Goal: Task Accomplishment & Management: Manage account settings

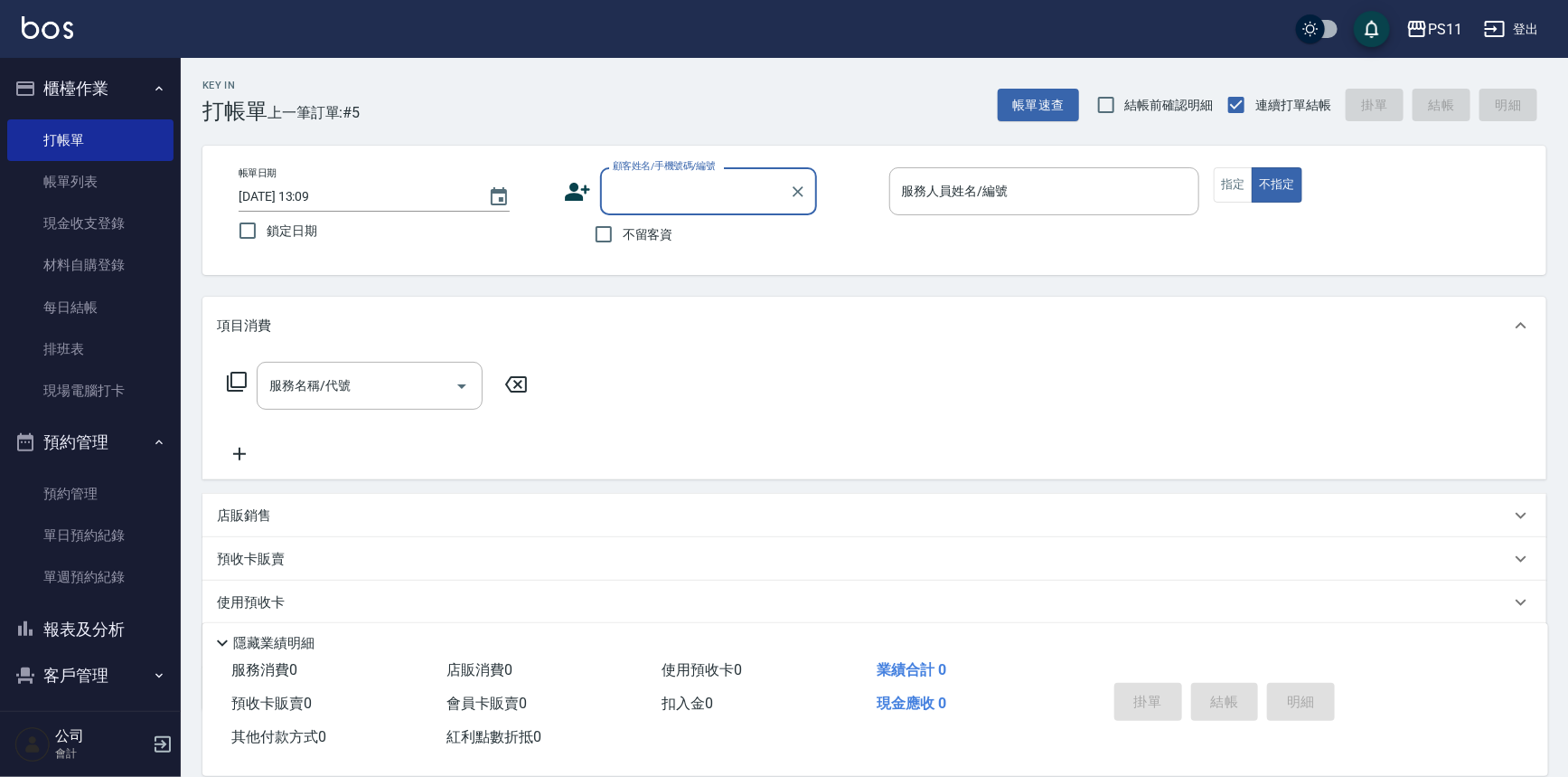
click at [102, 688] on button "客戶管理" at bounding box center [90, 676] width 166 height 47
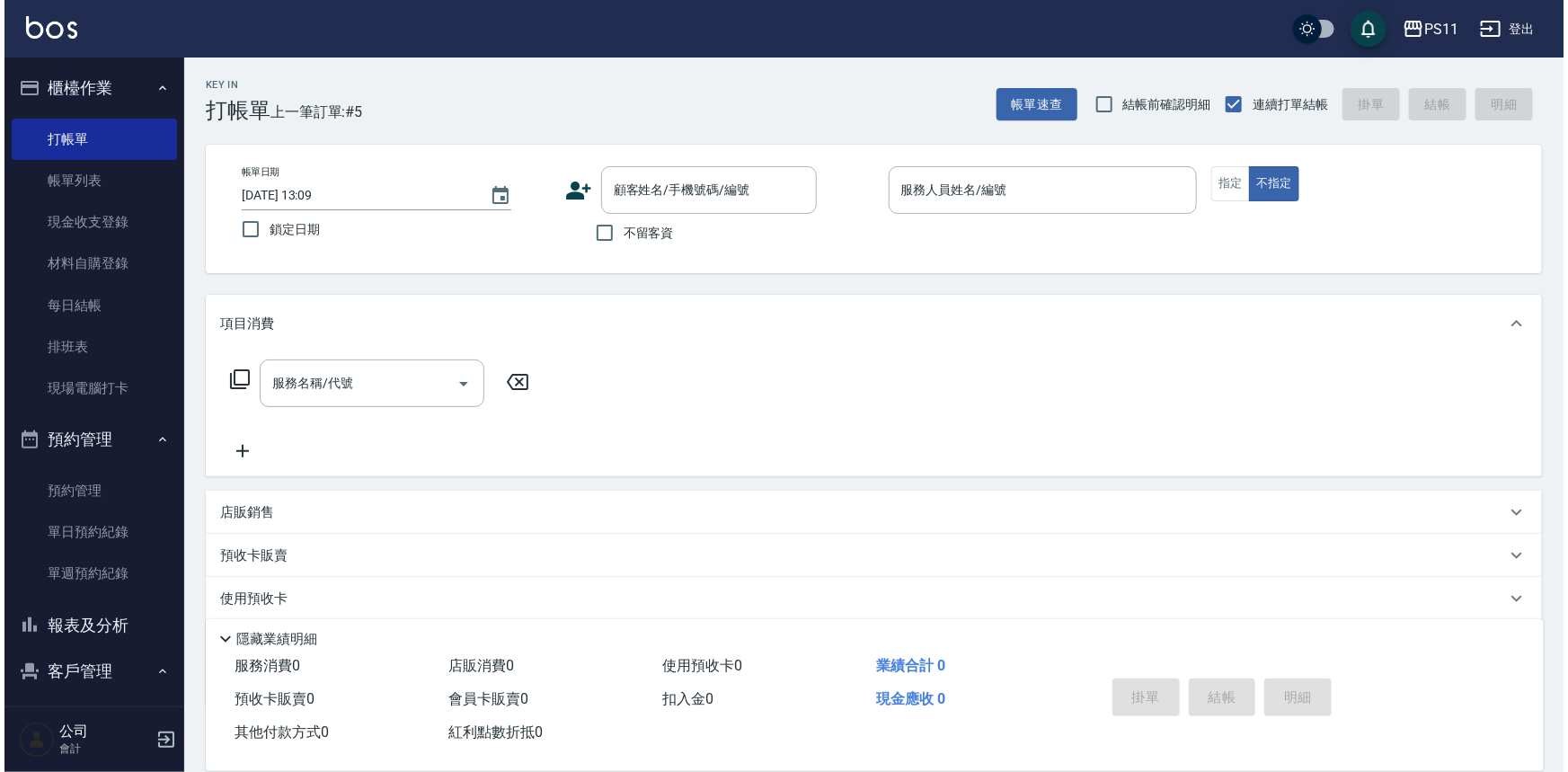
scroll to position [163, 0]
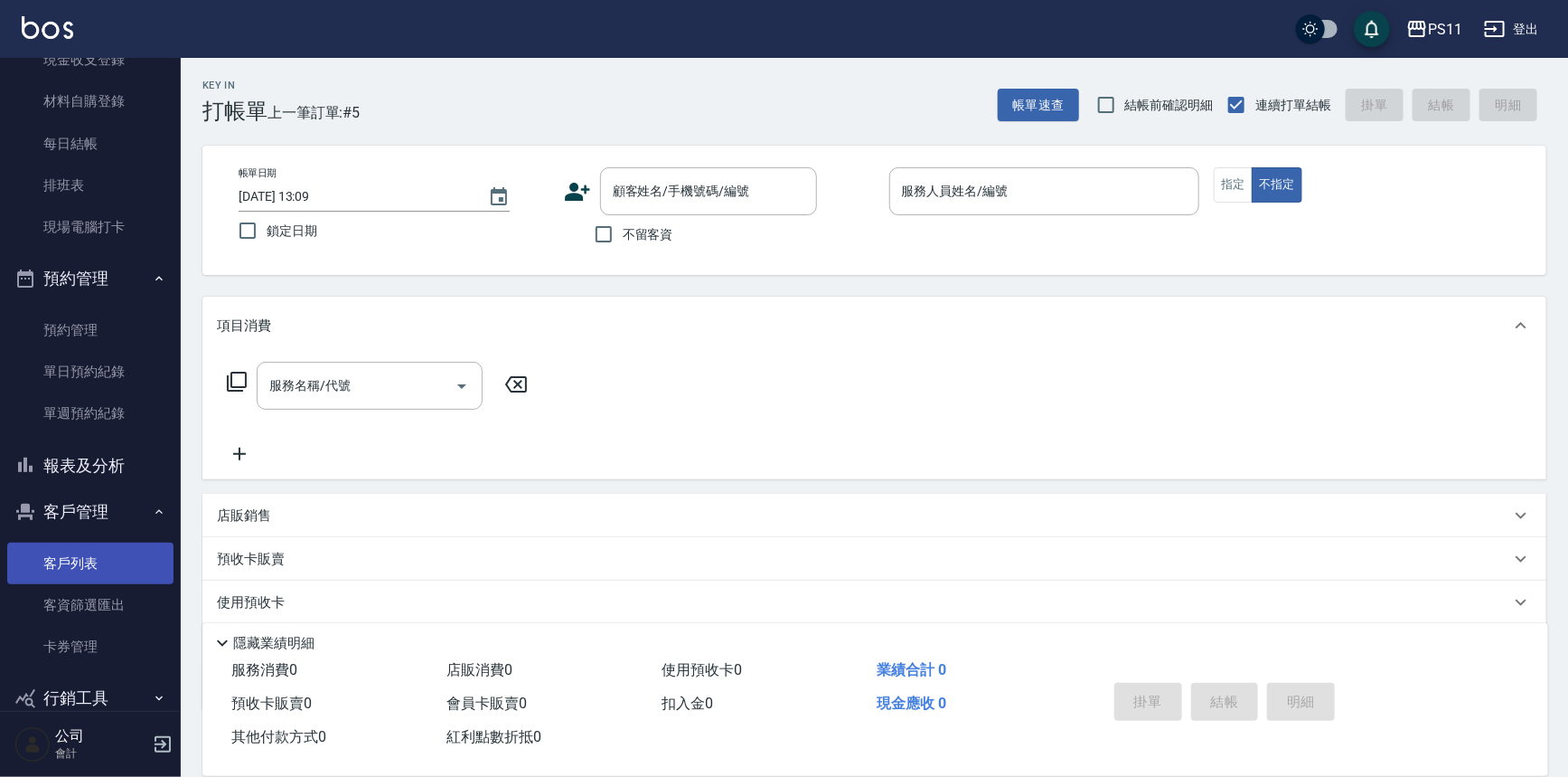
click at [112, 564] on link "客戶列表" at bounding box center [90, 563] width 166 height 42
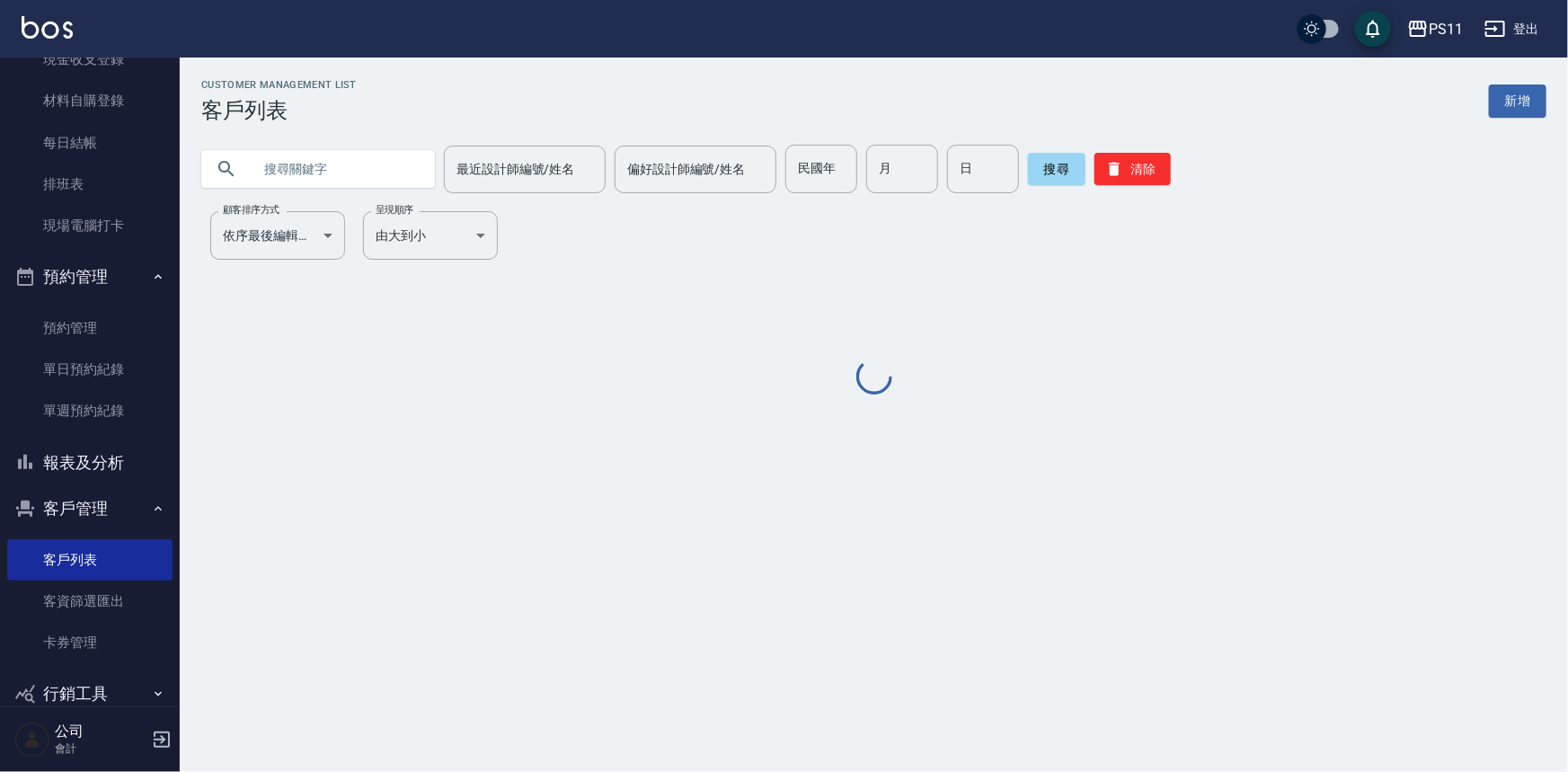
click at [369, 164] on input "text" at bounding box center [335, 169] width 169 height 49
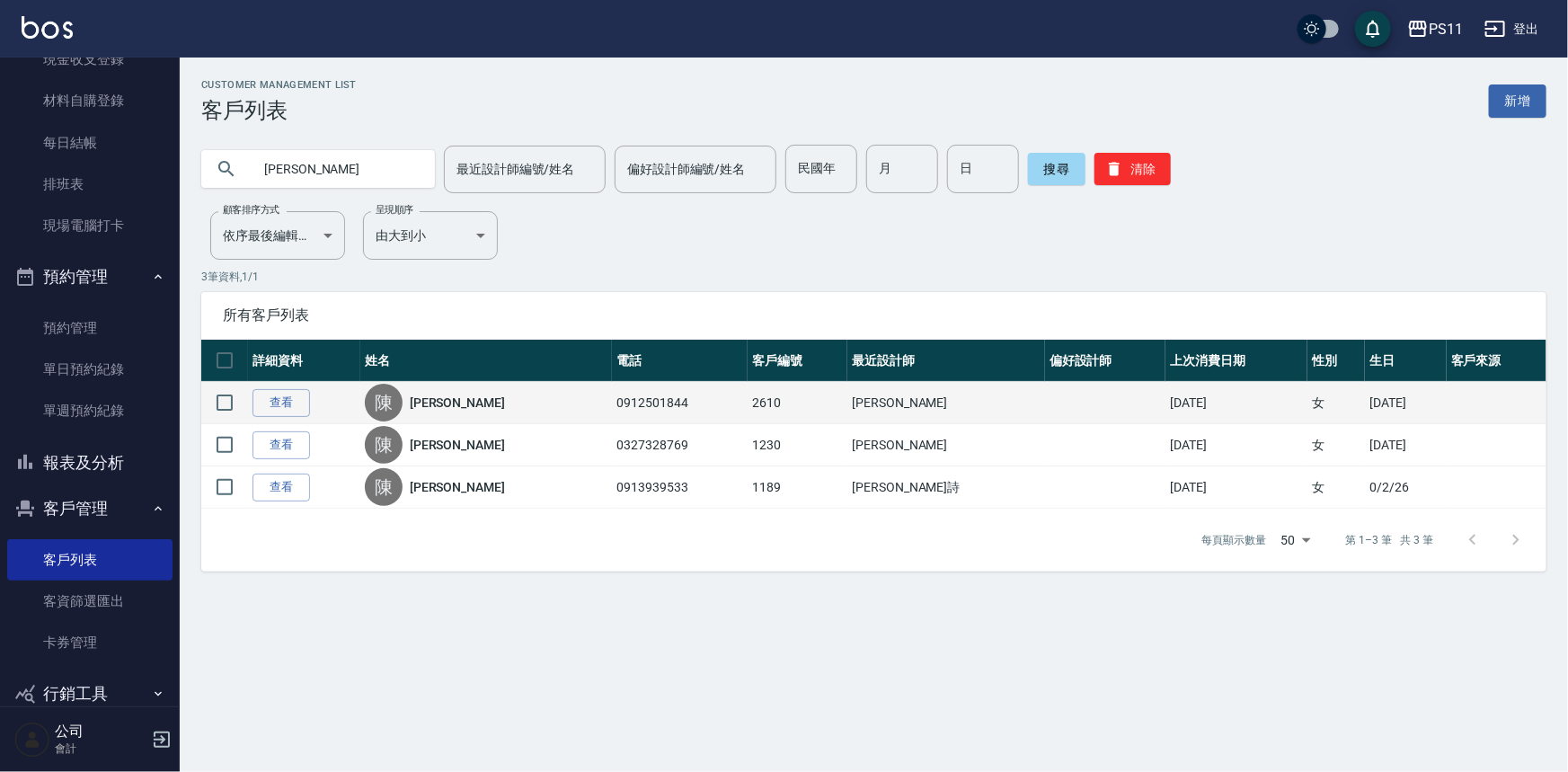
type input "陳"
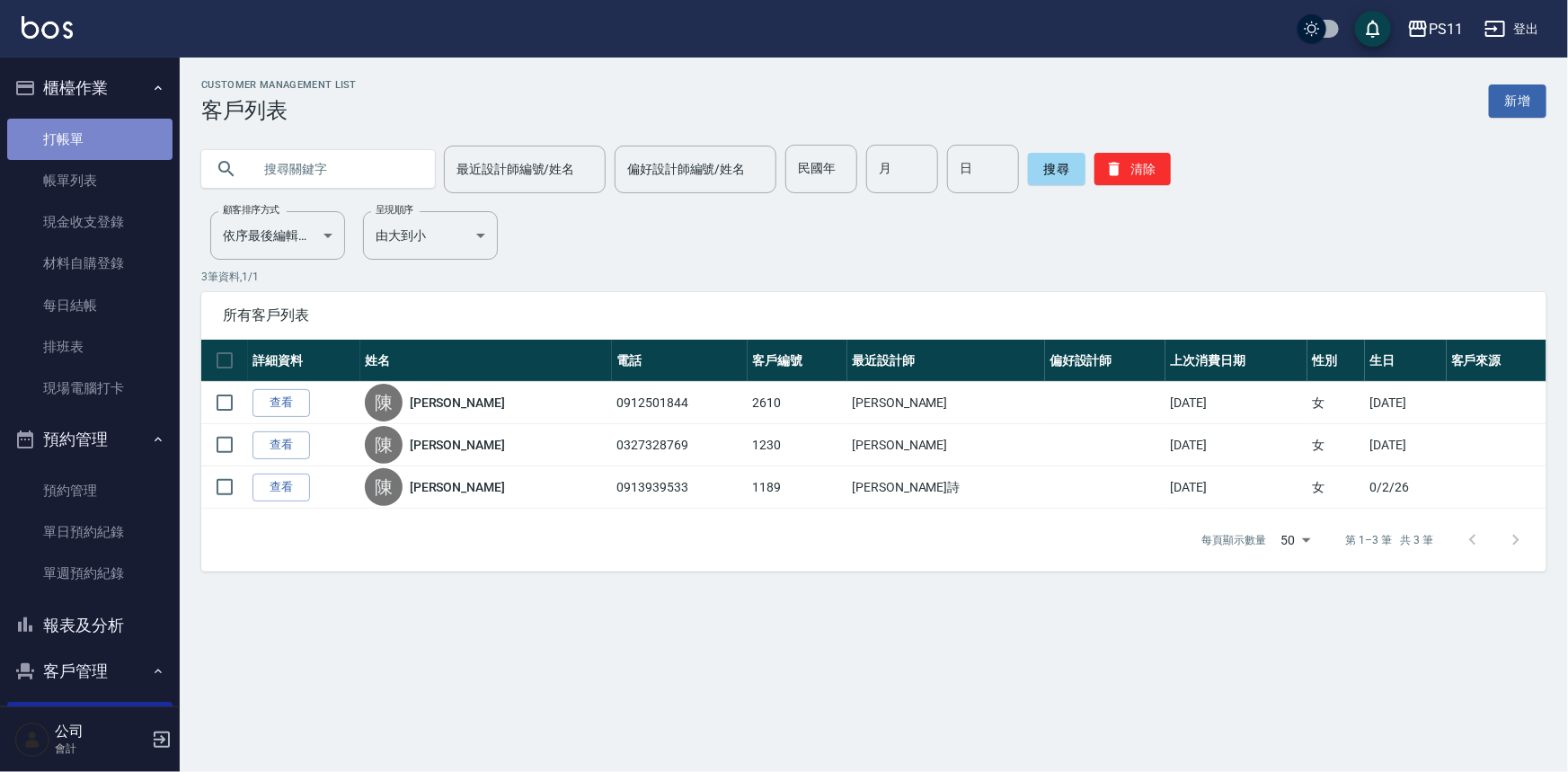
drag, startPoint x: 137, startPoint y: 154, endPoint x: 151, endPoint y: 154, distance: 14.0
click at [139, 154] on link "打帳單" at bounding box center [90, 139] width 165 height 42
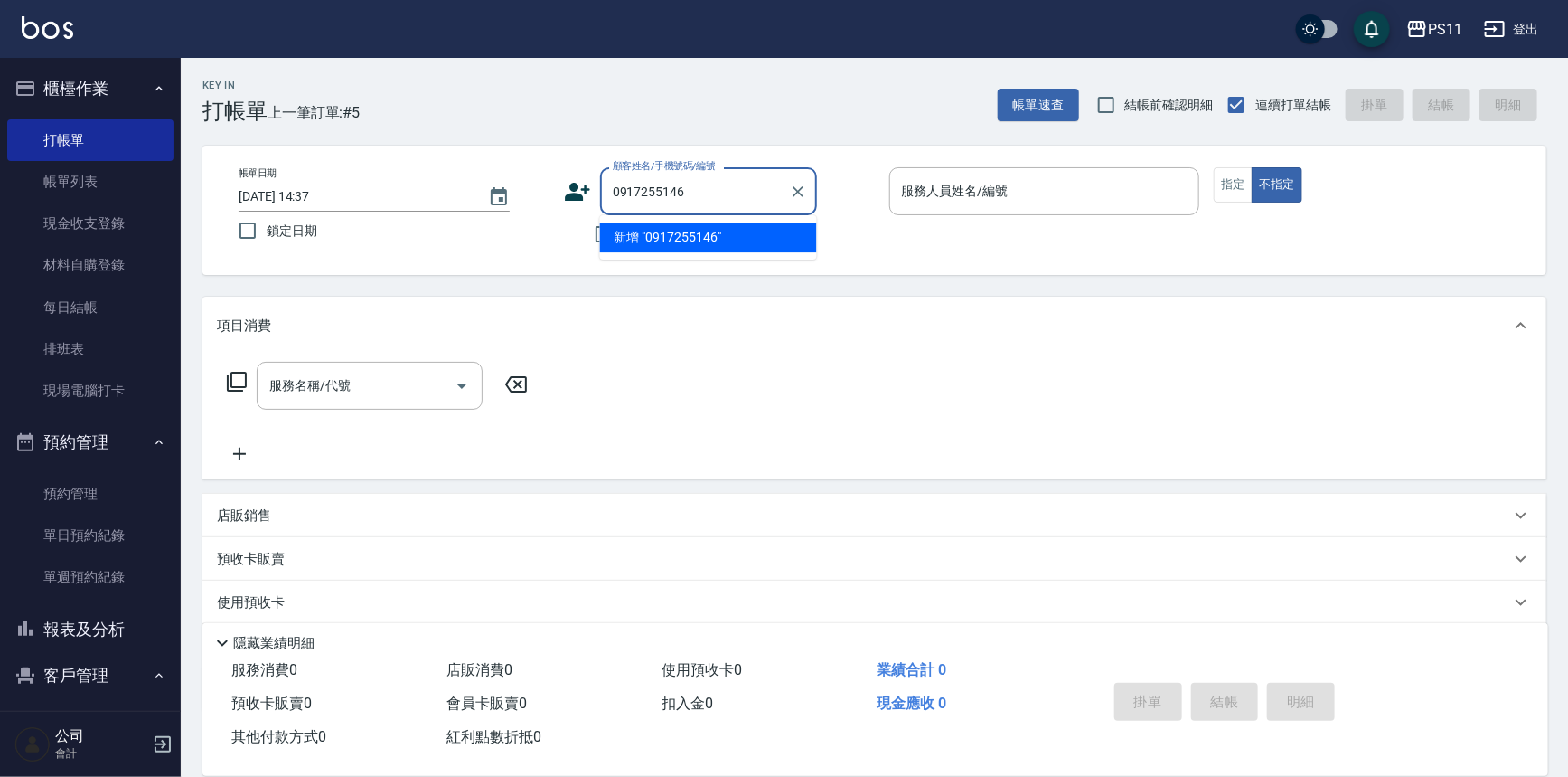
click at [642, 192] on input "0917255146" at bounding box center [695, 191] width 174 height 32
click at [777, 194] on input "0910255146" at bounding box center [695, 191] width 174 height 32
type input "0910967"
click at [65, 682] on button "客戶管理" at bounding box center [90, 676] width 166 height 47
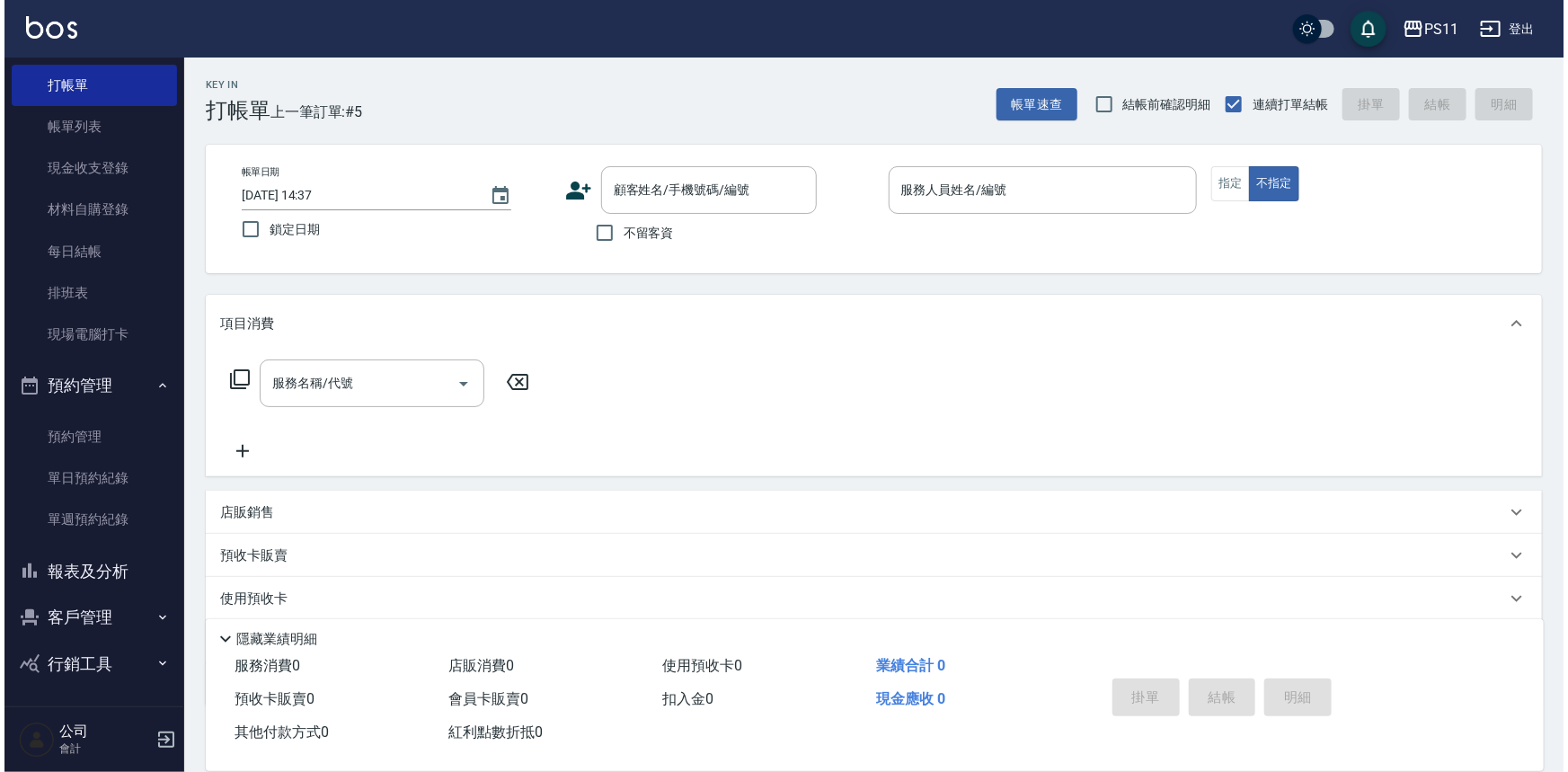
scroll to position [54, 0]
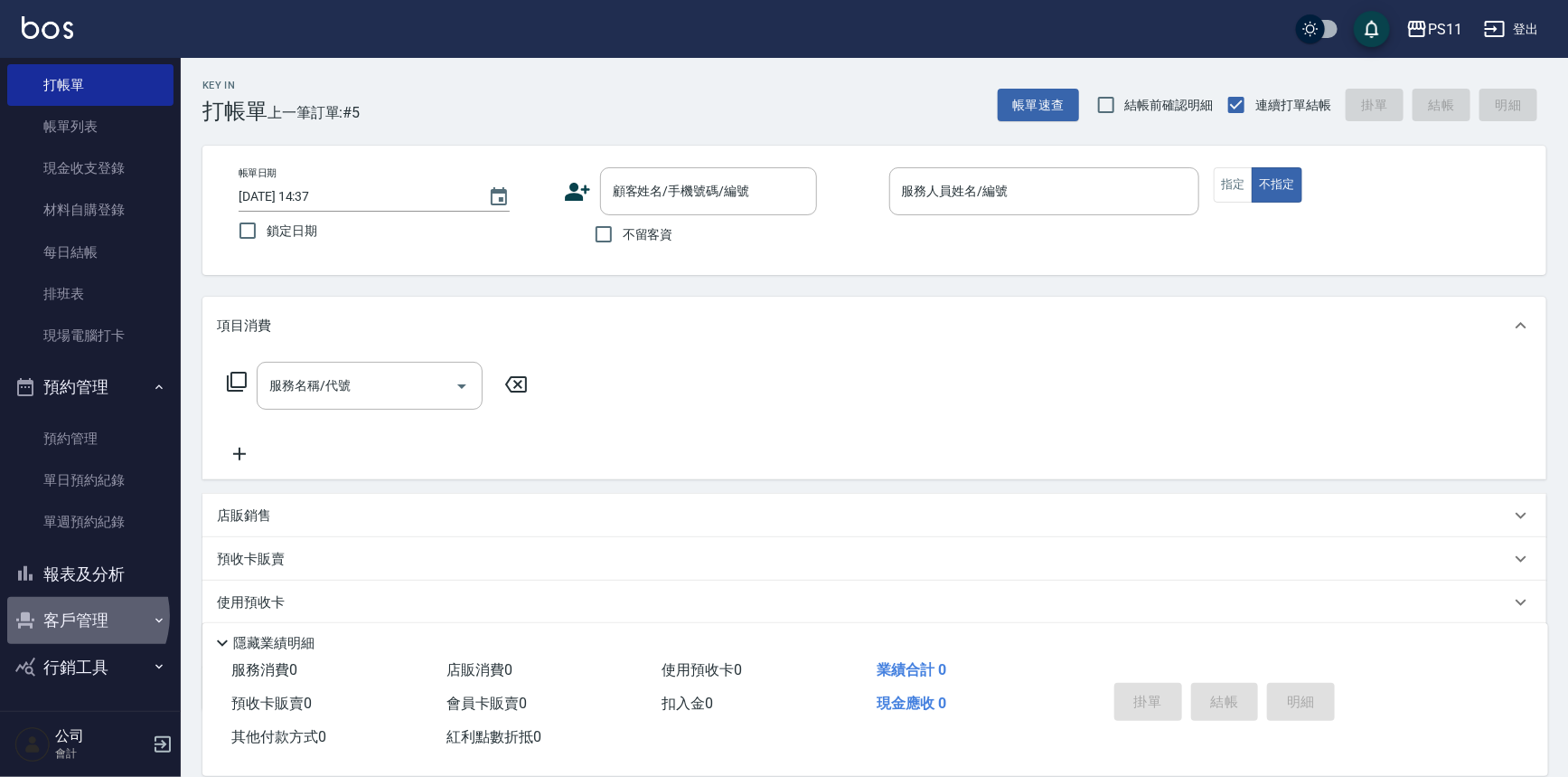
click at [77, 615] on button "客戶管理" at bounding box center [90, 620] width 166 height 47
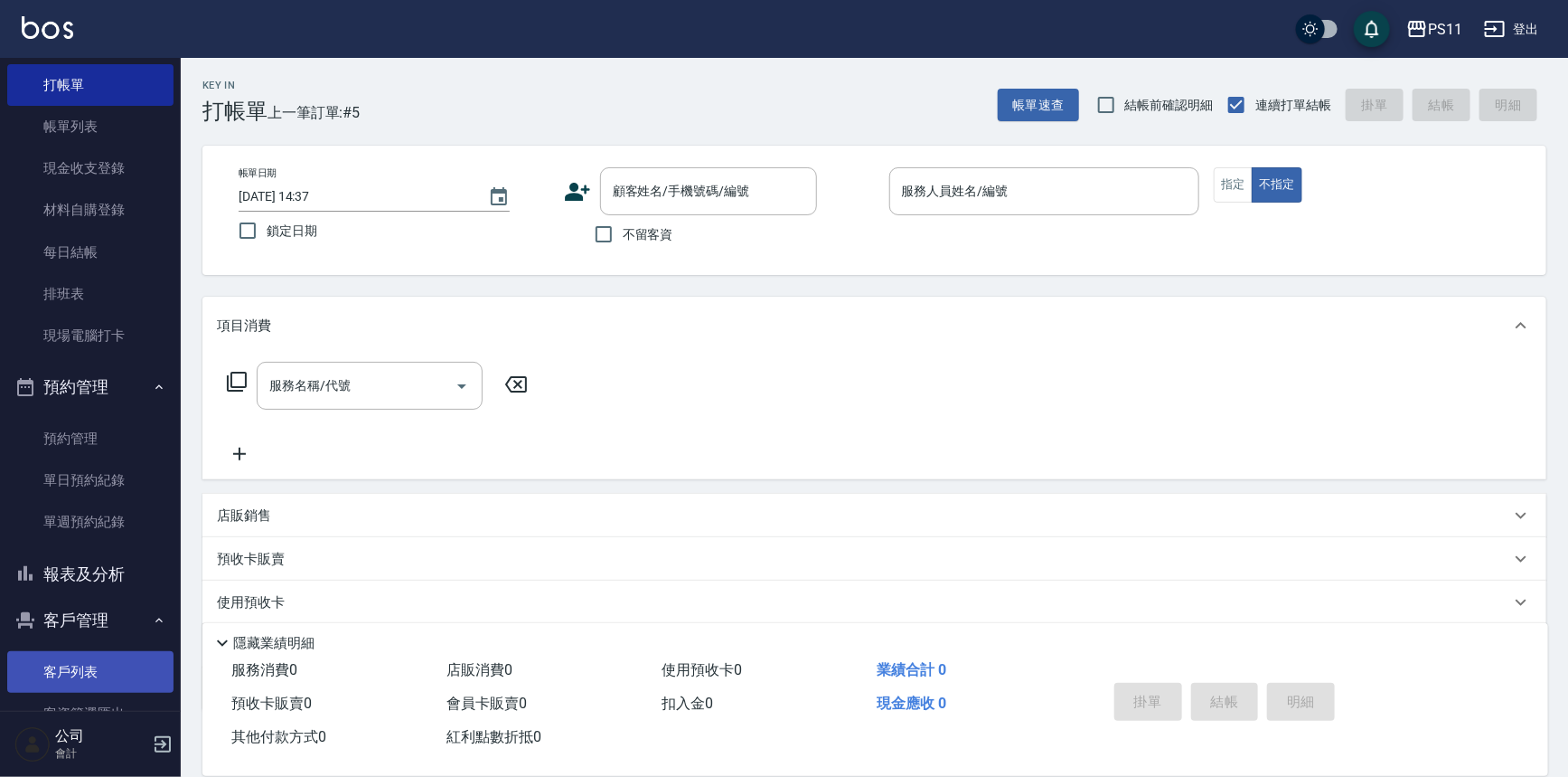
click at [75, 658] on link "客戶列表" at bounding box center [90, 672] width 166 height 42
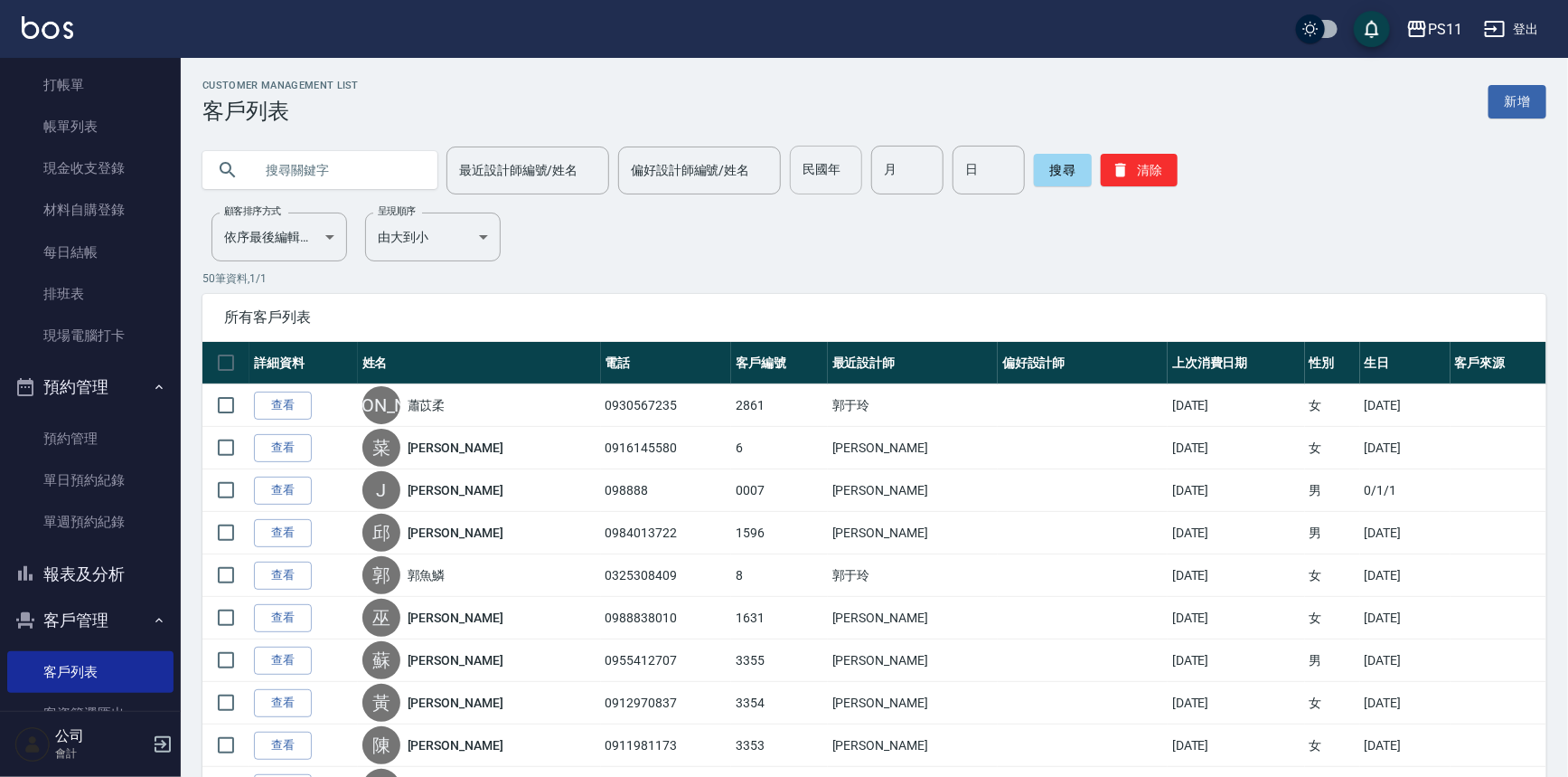
drag, startPoint x: 840, startPoint y: 179, endPoint x: 830, endPoint y: 180, distance: 10.0
click at [839, 180] on input "民國年" at bounding box center [826, 170] width 72 height 49
type input "88"
click at [921, 181] on input "月" at bounding box center [908, 170] width 72 height 49
type input "2"
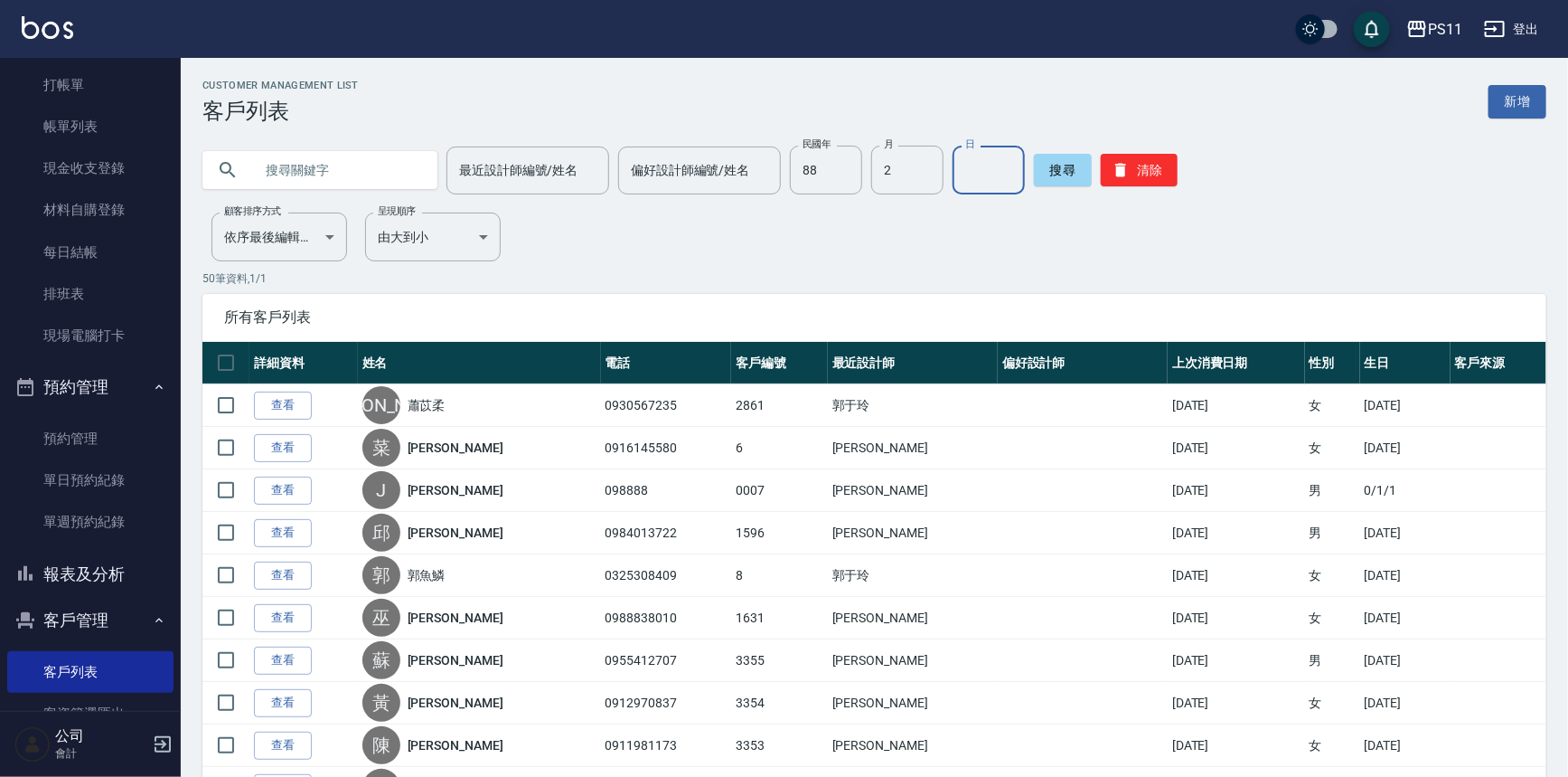
click at [1013, 187] on input "日" at bounding box center [989, 170] width 72 height 49
click at [891, 190] on input "2" at bounding box center [908, 170] width 72 height 49
type input "6"
drag, startPoint x: 1012, startPoint y: 178, endPoint x: 1001, endPoint y: 171, distance: 13.0
click at [1009, 174] on input "日" at bounding box center [989, 170] width 72 height 49
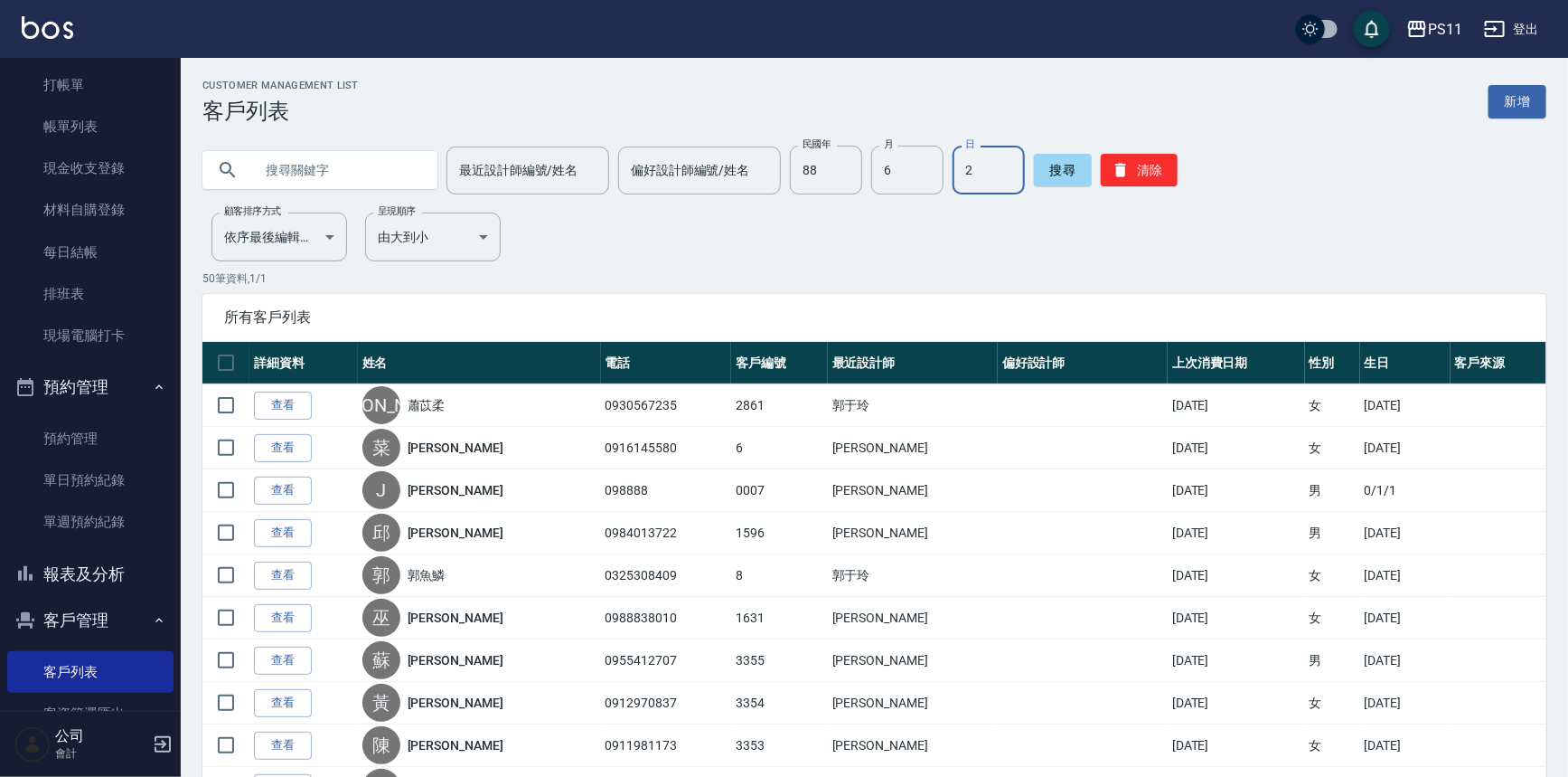
type input "2"
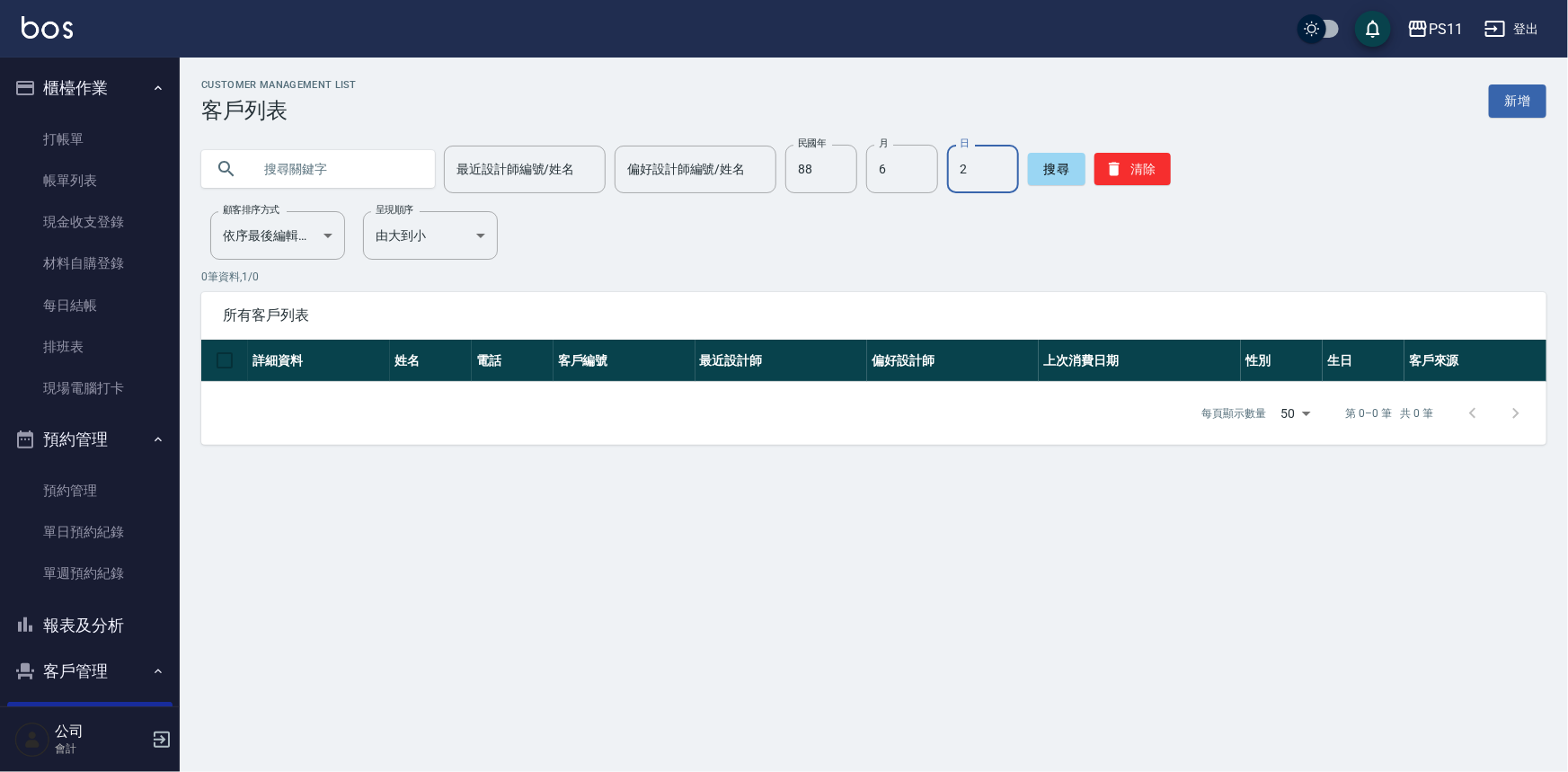
click at [333, 175] on input "text" at bounding box center [335, 169] width 169 height 49
click at [929, 192] on input "6" at bounding box center [902, 169] width 72 height 49
type input "2"
type input "6"
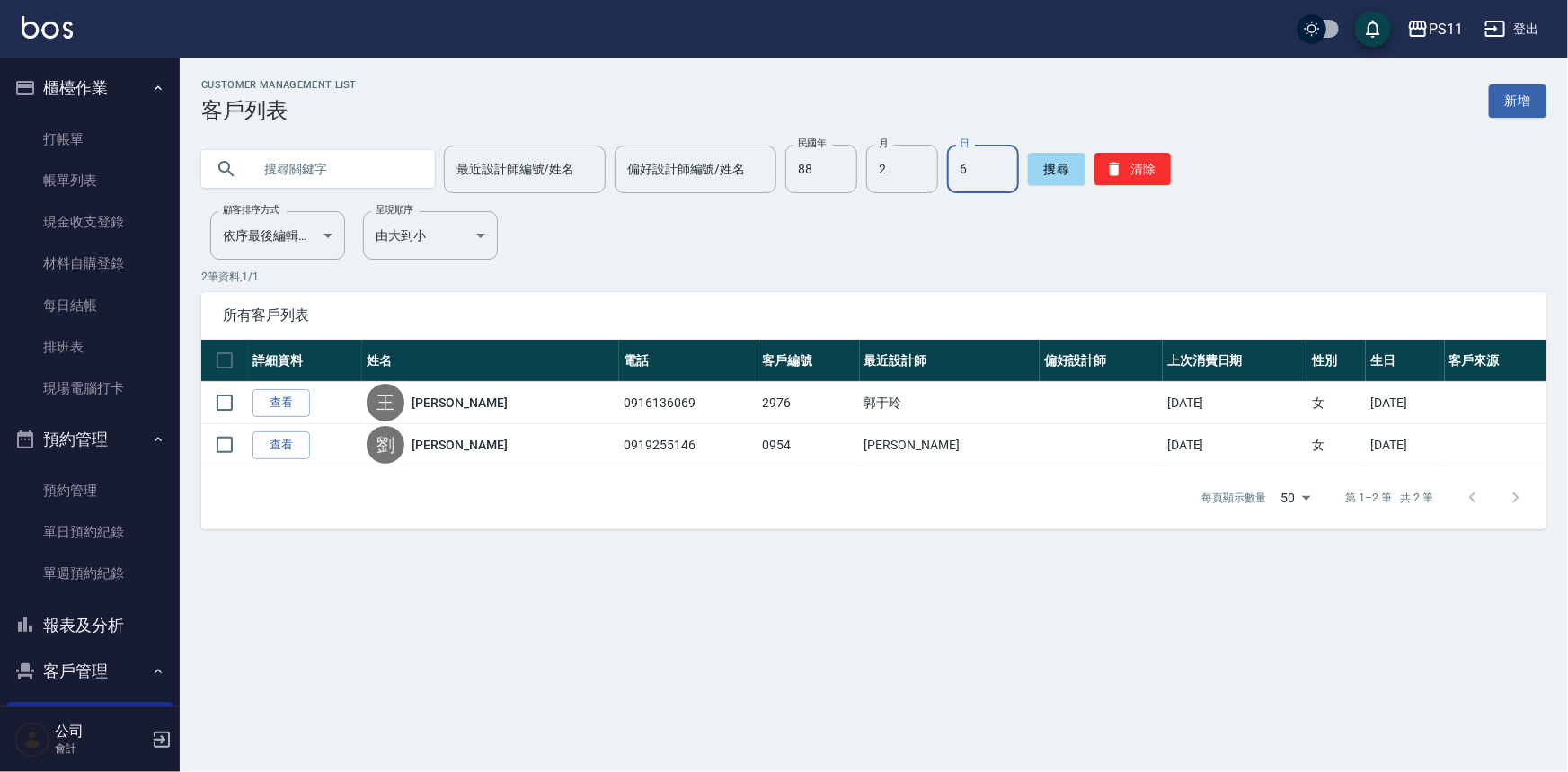
drag, startPoint x: 279, startPoint y: 452, endPoint x: 273, endPoint y: 442, distance: 11.7
click at [279, 452] on link "查看" at bounding box center [281, 445] width 57 height 28
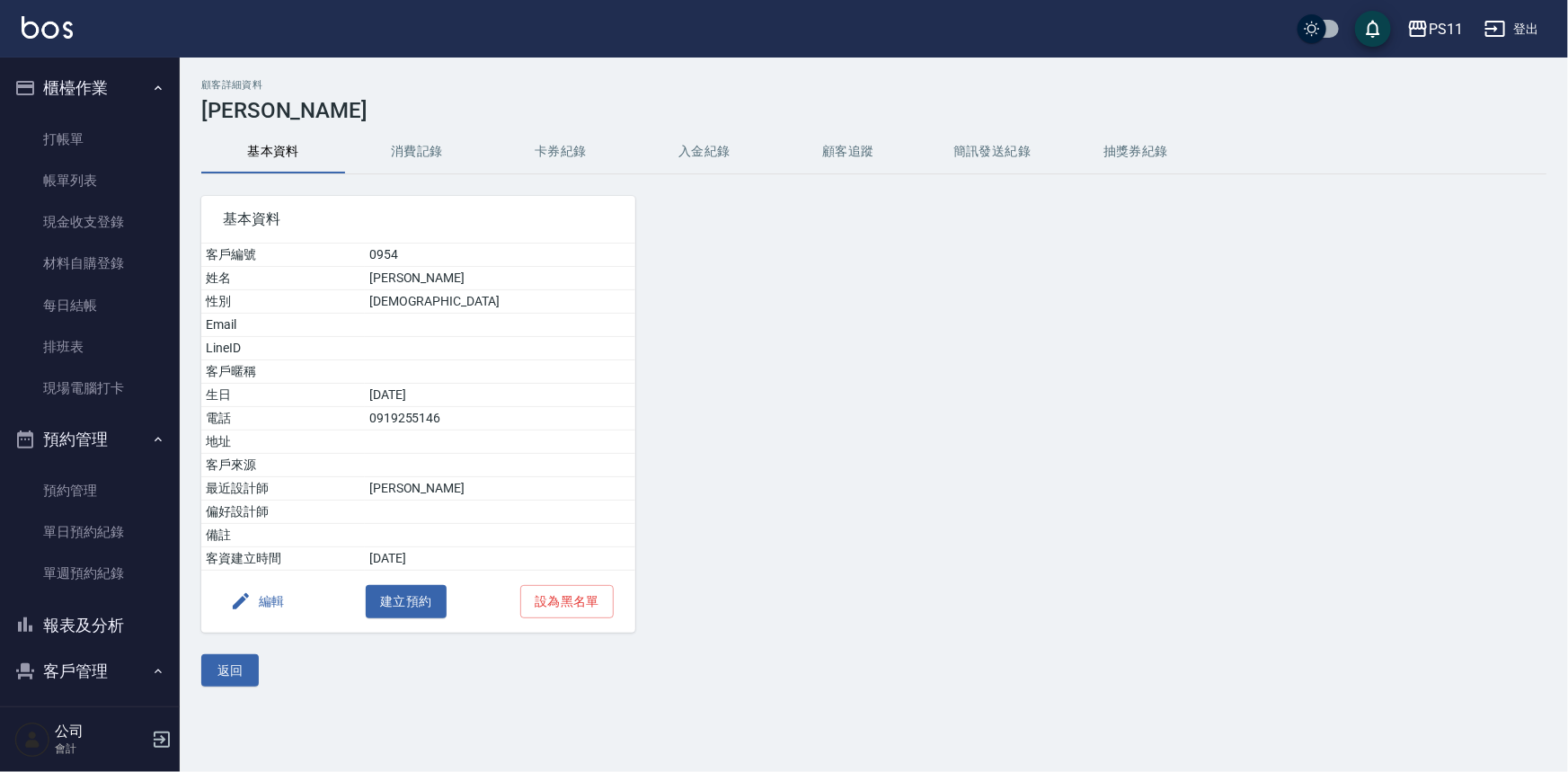
click at [246, 604] on icon "button" at bounding box center [240, 600] width 21 height 21
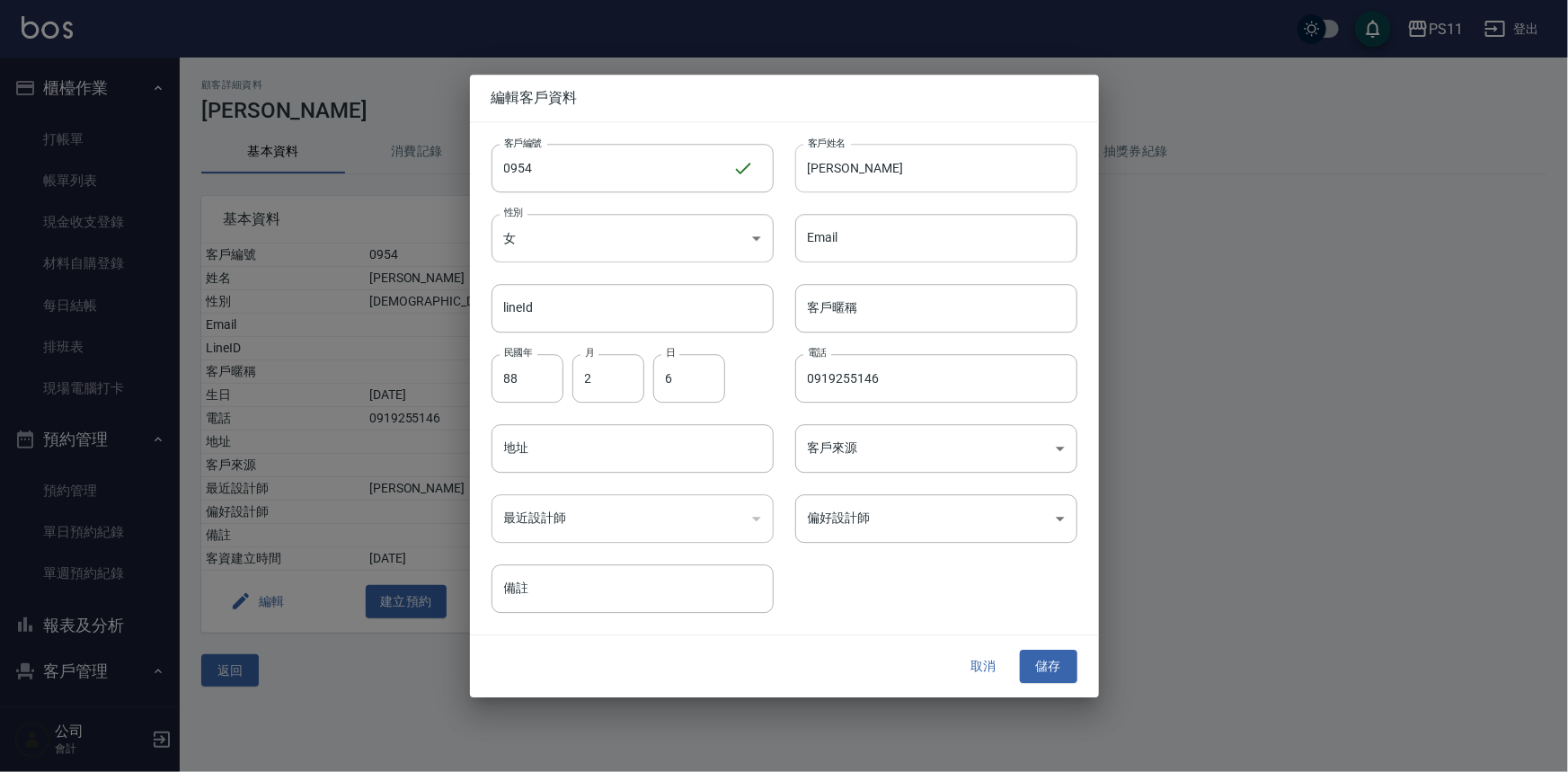
click at [884, 184] on input "[PERSON_NAME]" at bounding box center [936, 168] width 283 height 49
type input "劉騏重"
click at [923, 381] on input "0919255146" at bounding box center [936, 378] width 283 height 49
type input "0910967206"
click at [1049, 666] on button "儲存" at bounding box center [1048, 667] width 57 height 33
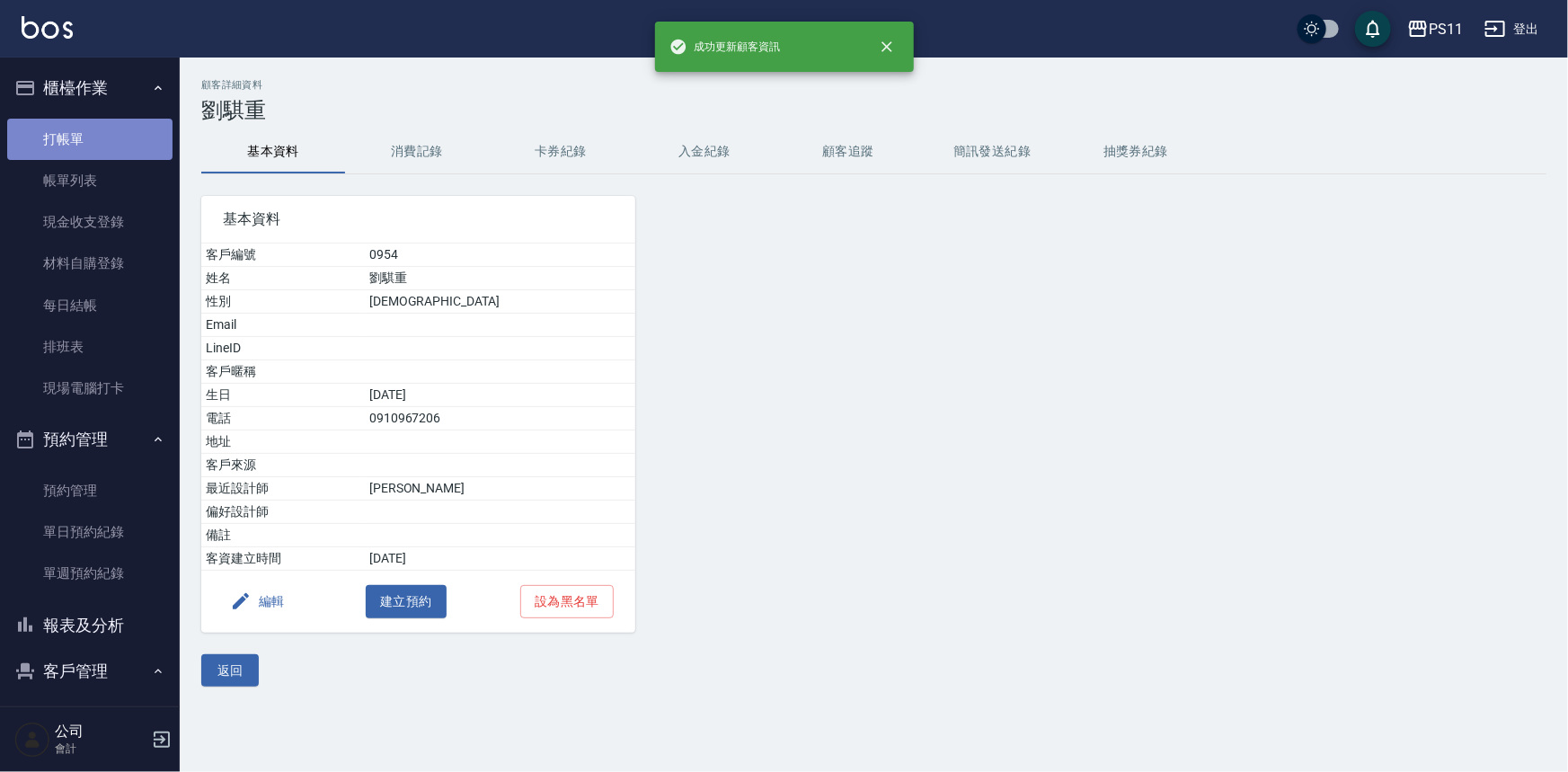
click at [156, 127] on link "打帳單" at bounding box center [90, 139] width 165 height 42
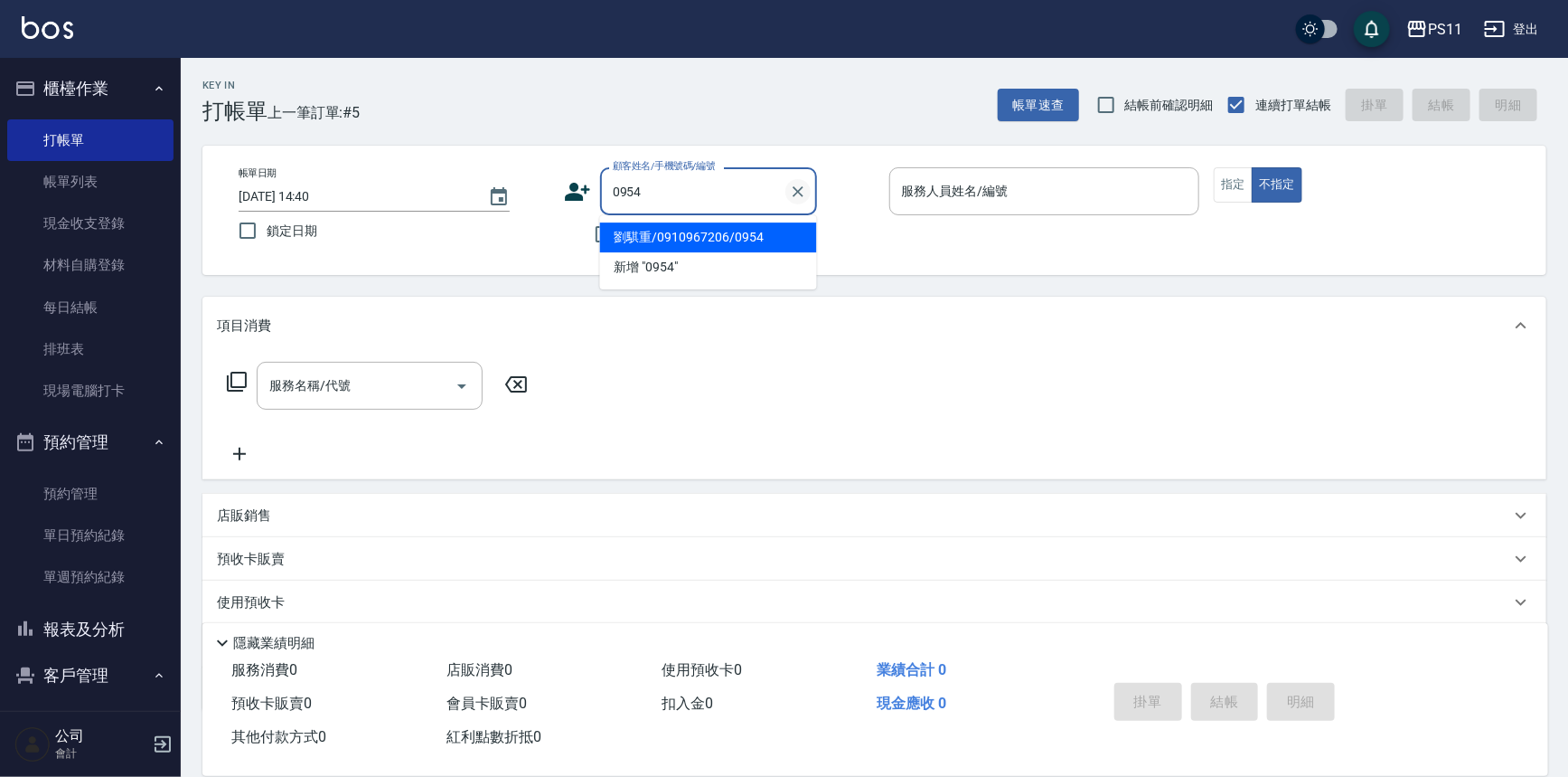
type input "劉騏重/0910967206/0954"
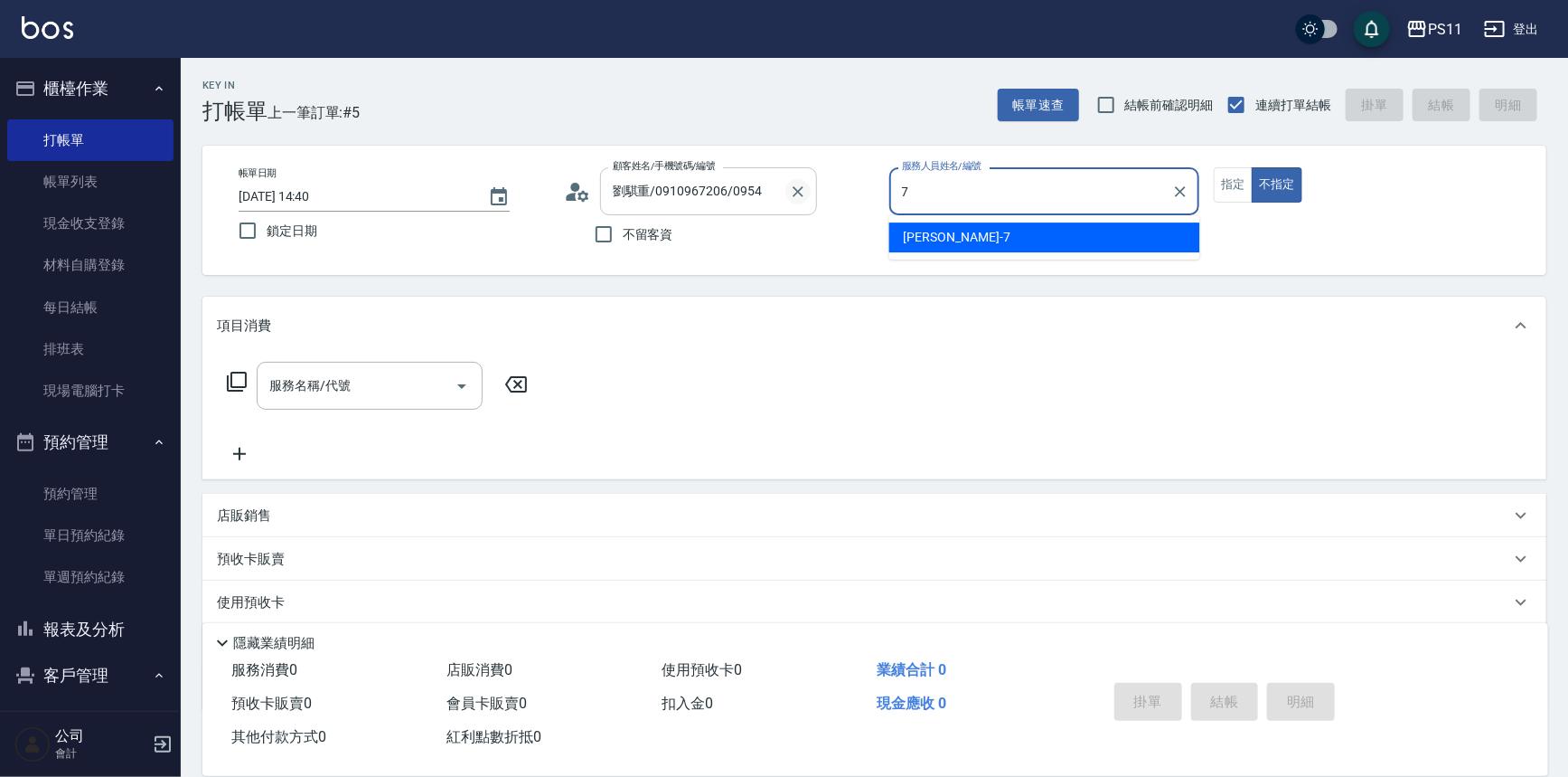
type input "[PERSON_NAME]-7"
type button "false"
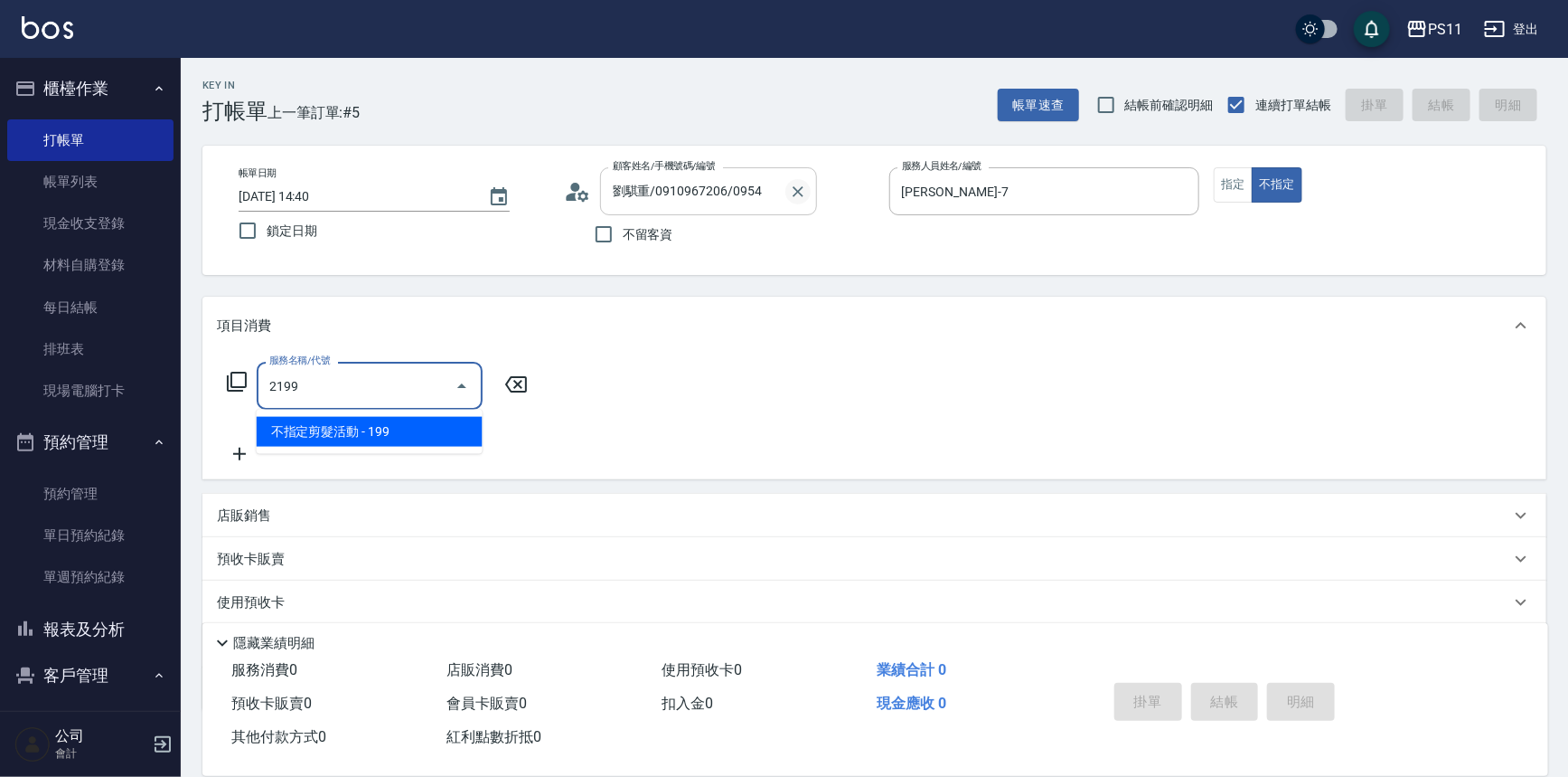
type input "不指定剪髮活動(2199)"
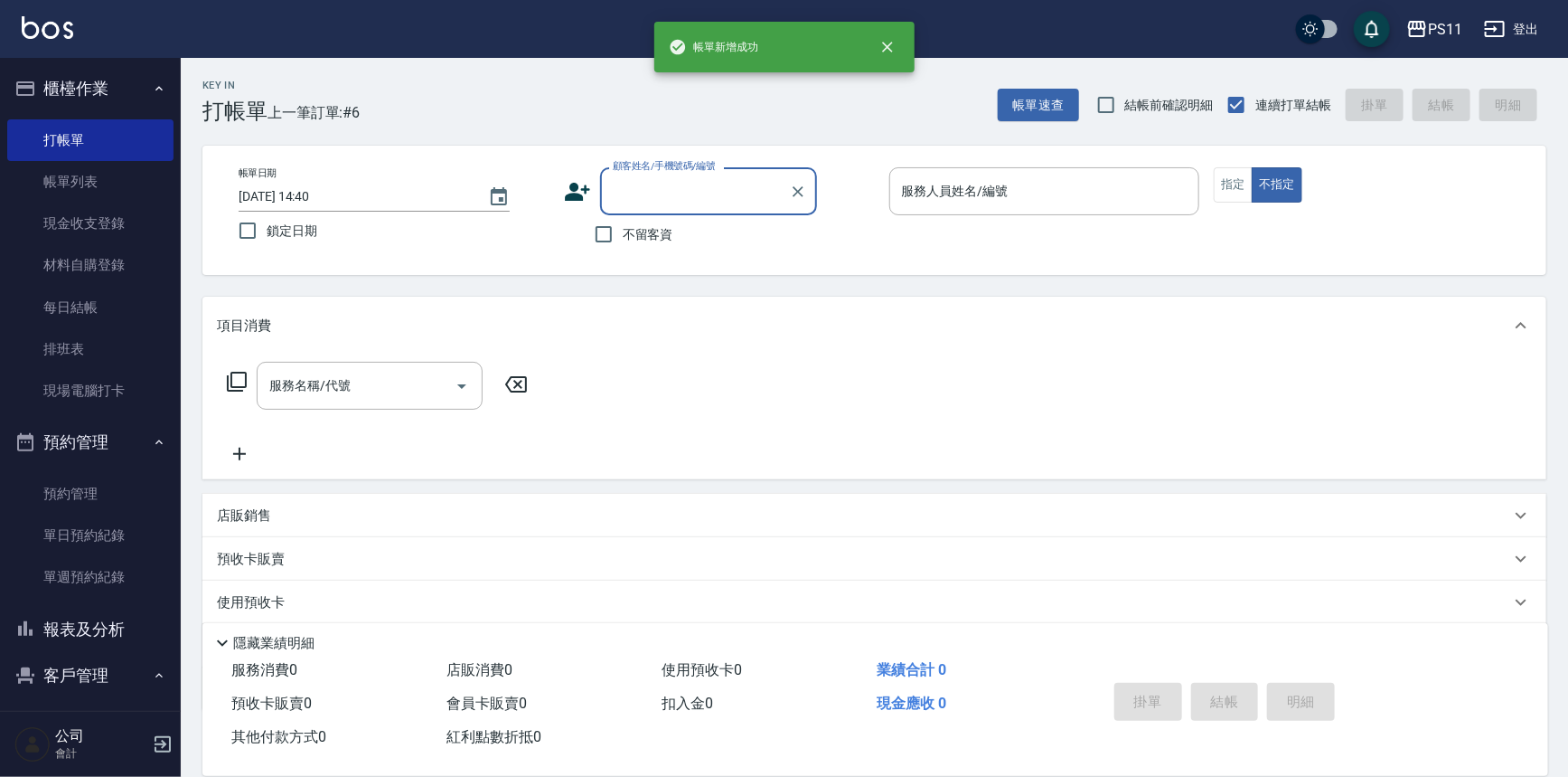
click at [736, 200] on input "顧客姓名/手機號碼/編號" at bounding box center [695, 191] width 174 height 32
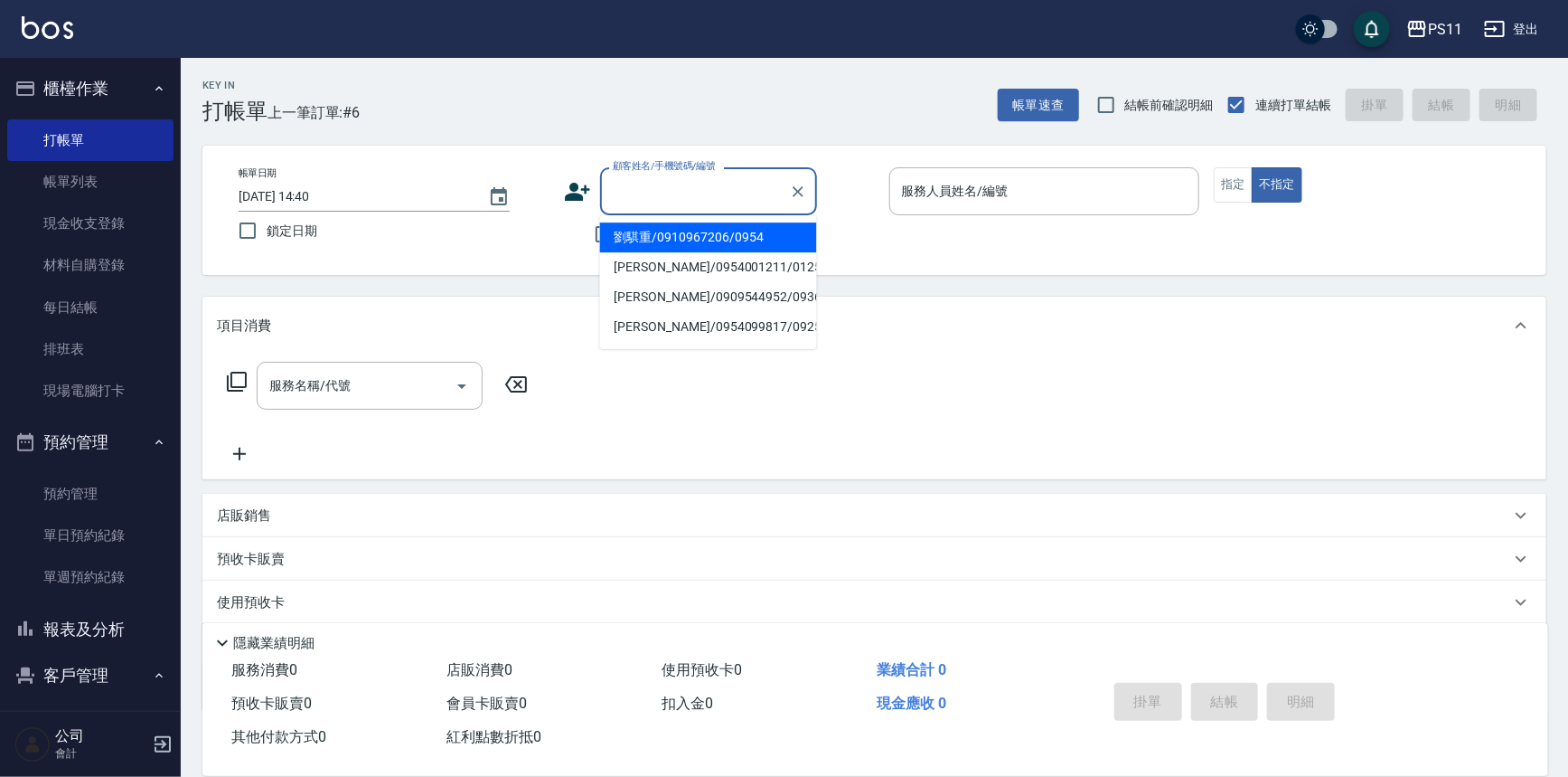
click at [760, 244] on li "劉騏重/0910967206/0954" at bounding box center [709, 237] width 217 height 30
type input "劉騏重/0910967206/0954"
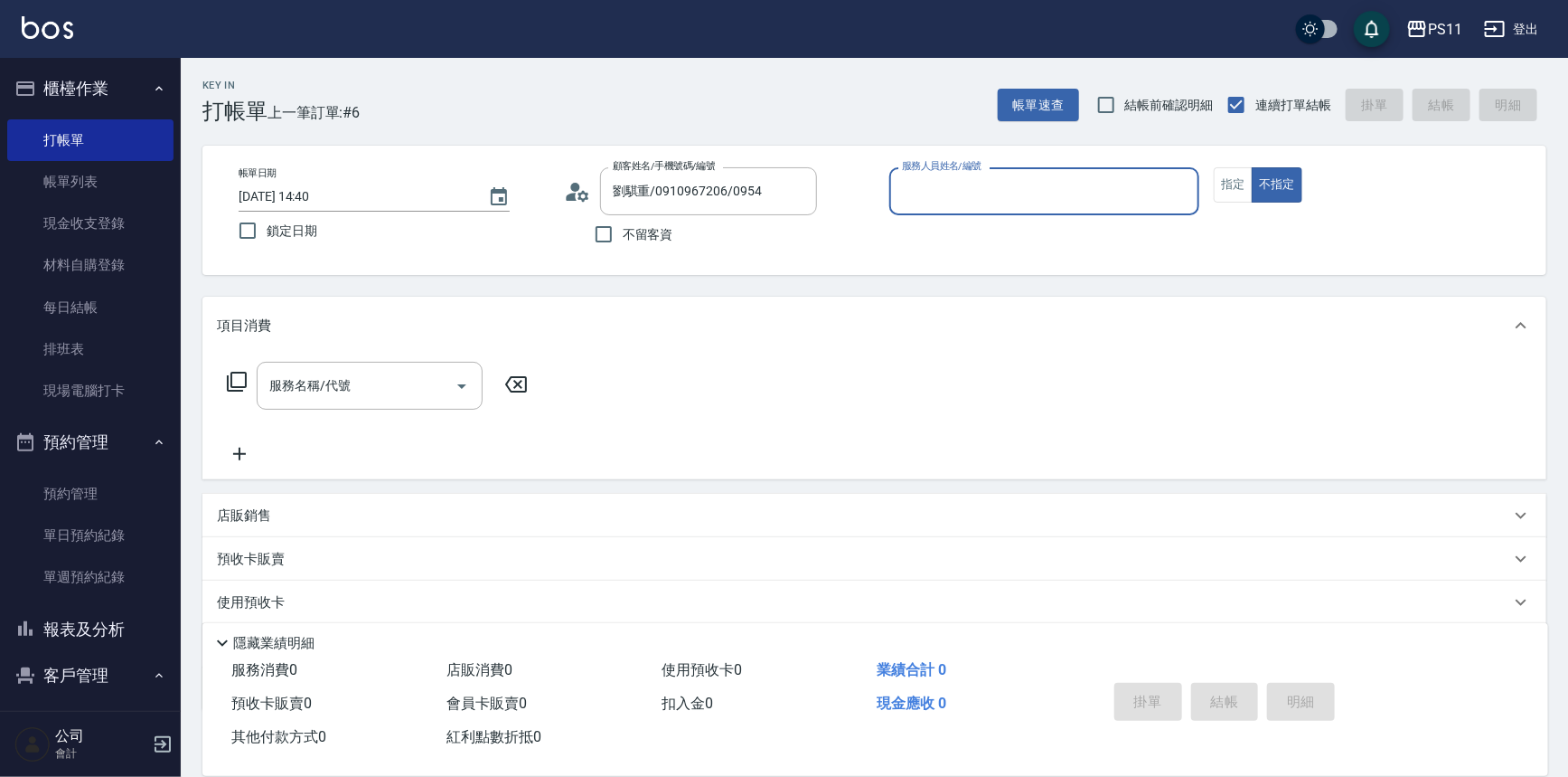
click at [945, 191] on input "服務人員姓名/編號" at bounding box center [1044, 191] width 294 height 32
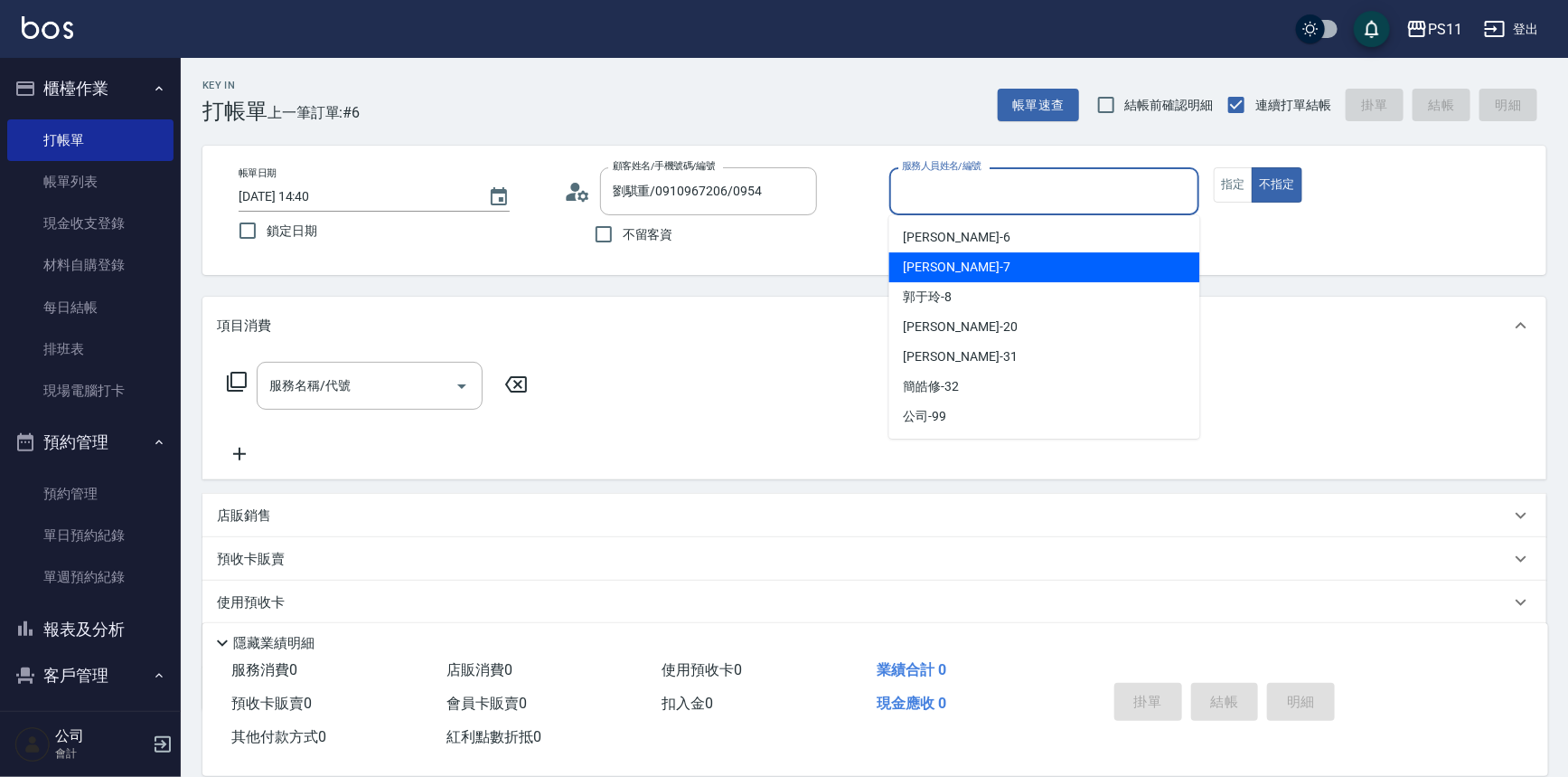
click at [1004, 270] on div "[PERSON_NAME]-7" at bounding box center [1044, 267] width 311 height 30
type input "[PERSON_NAME]-7"
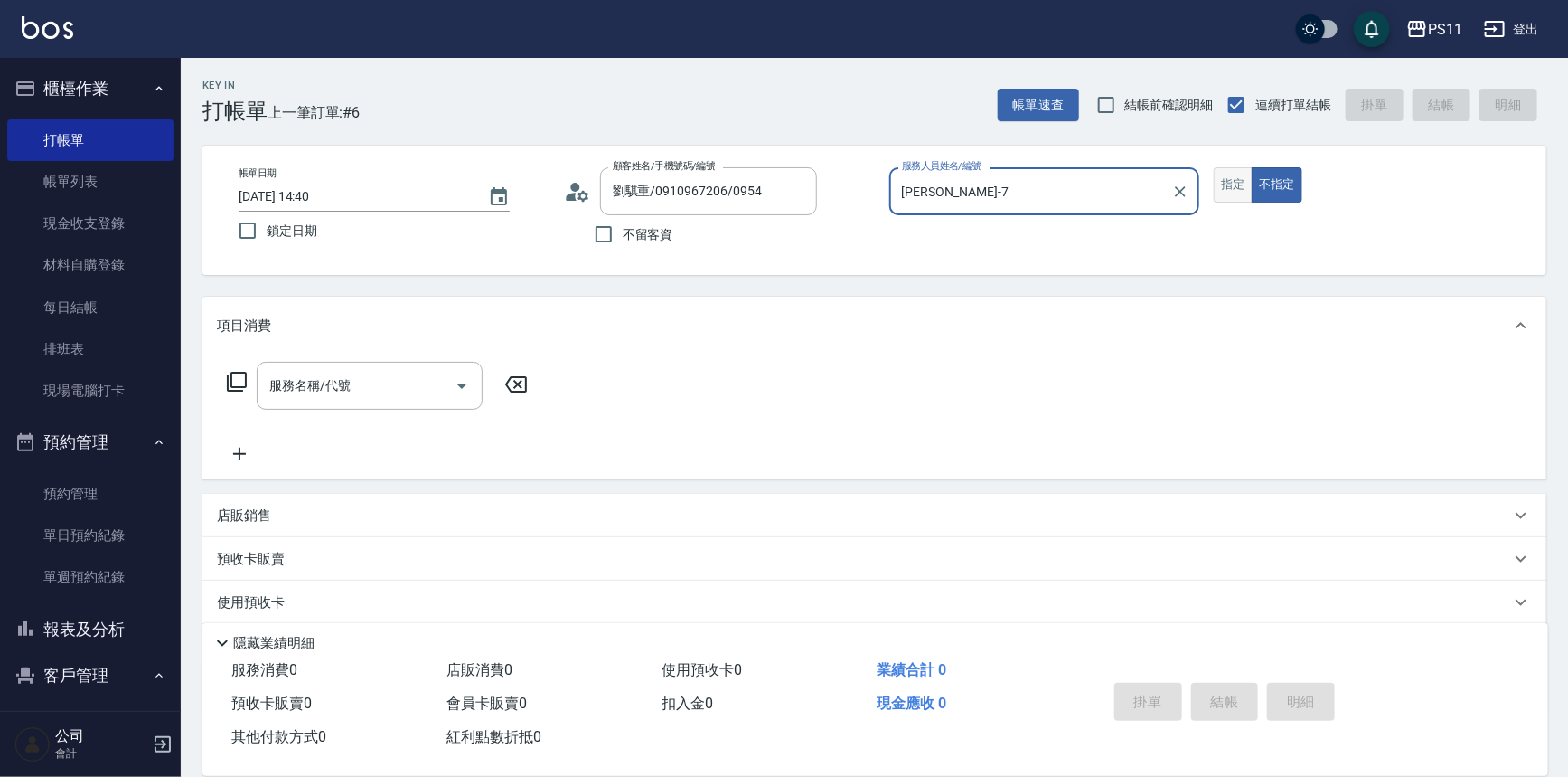
click at [1248, 184] on button "指定" at bounding box center [1234, 185] width 39 height 35
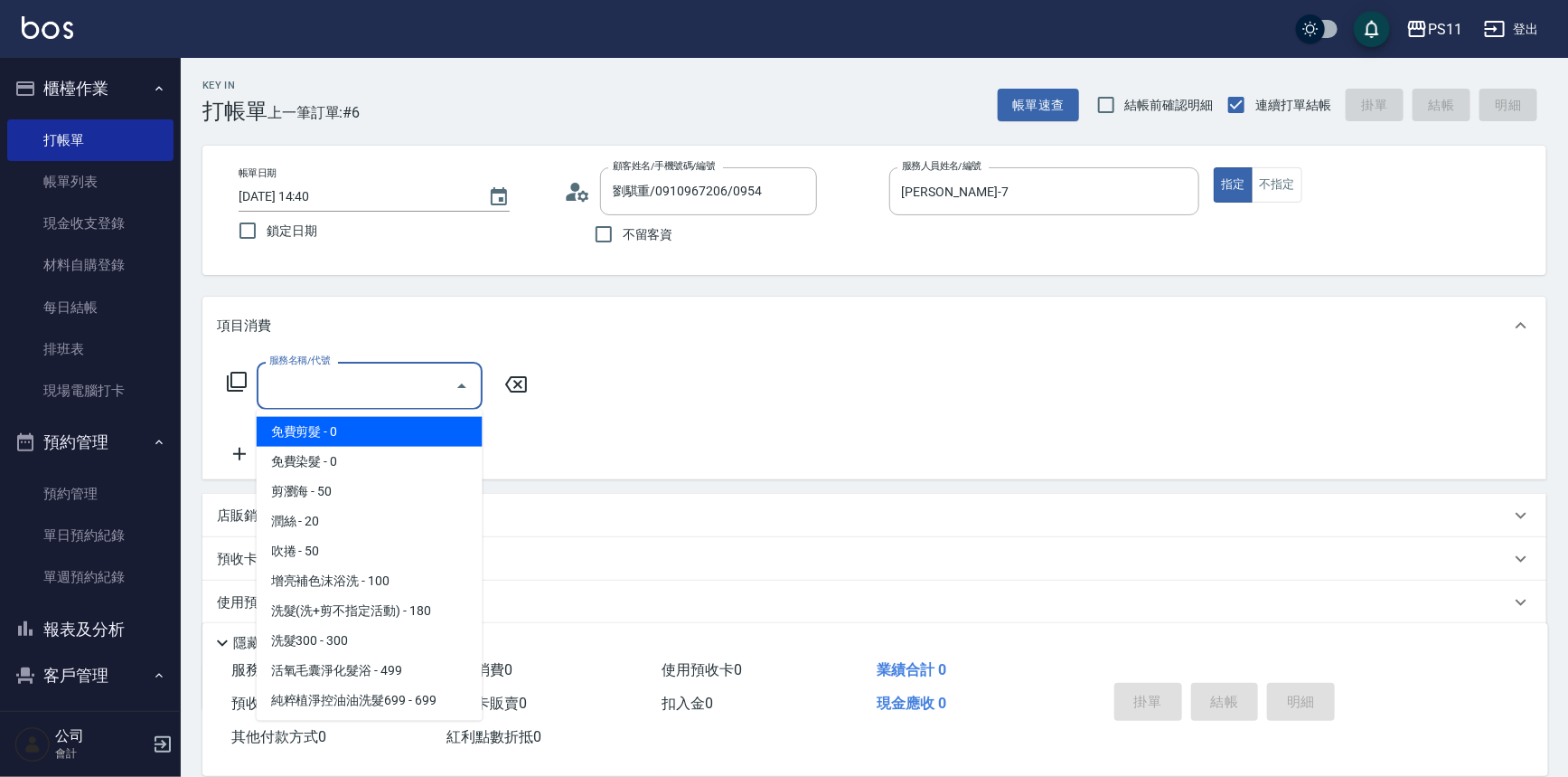
click at [337, 400] on input "服務名稱/代號" at bounding box center [356, 386] width 183 height 32
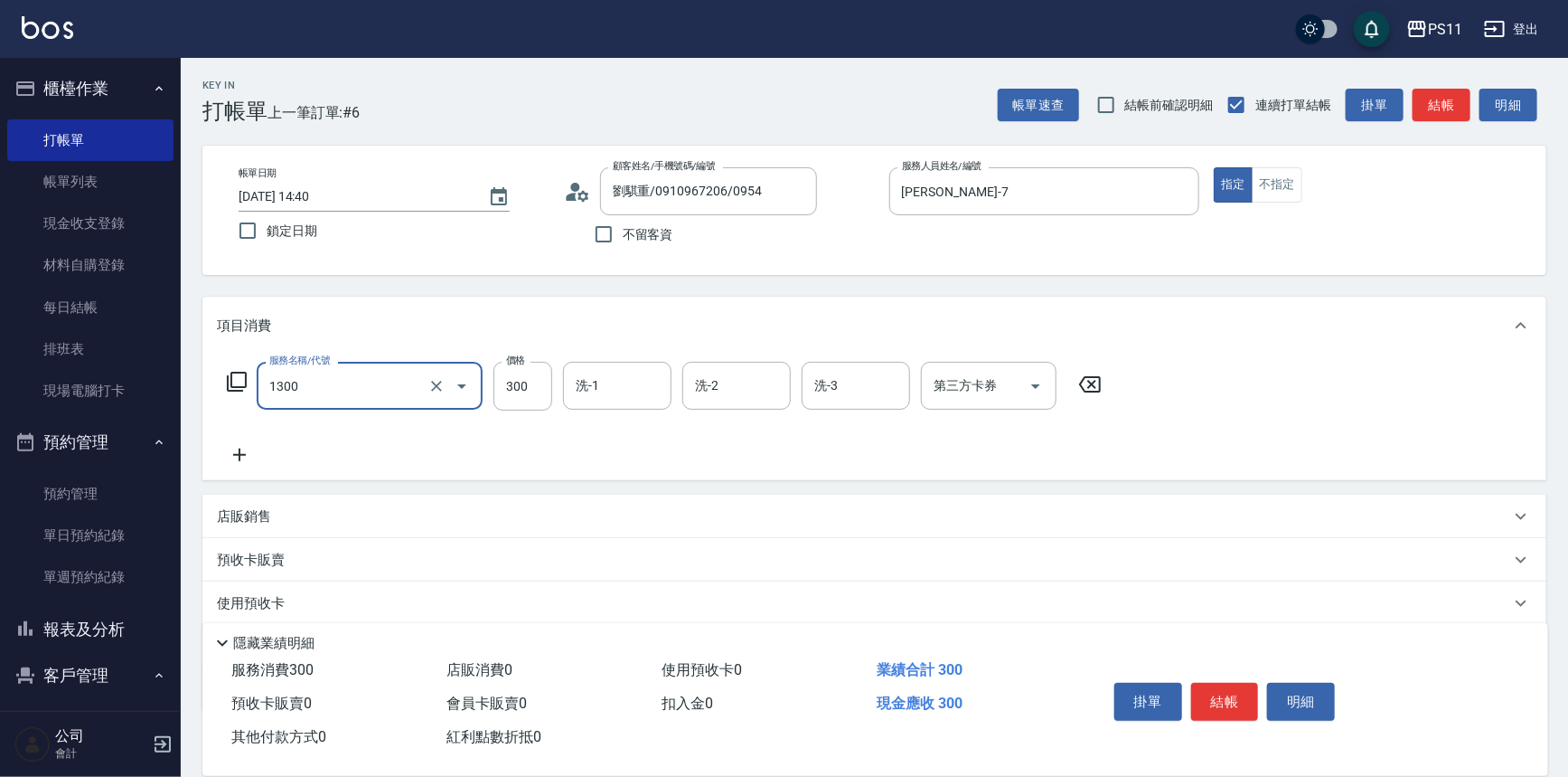
type input "洗髮300(1300)"
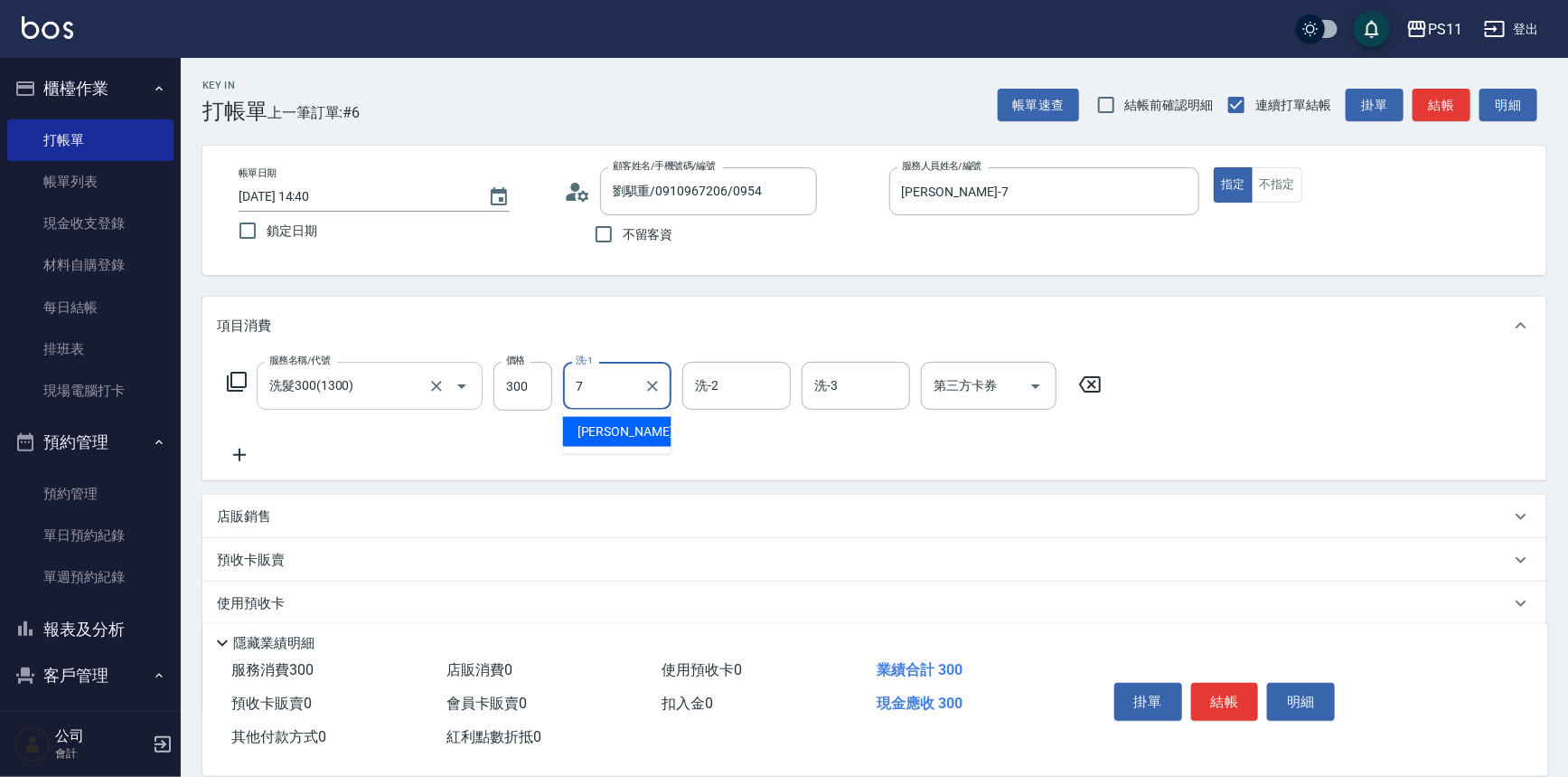
type input "[PERSON_NAME]-7"
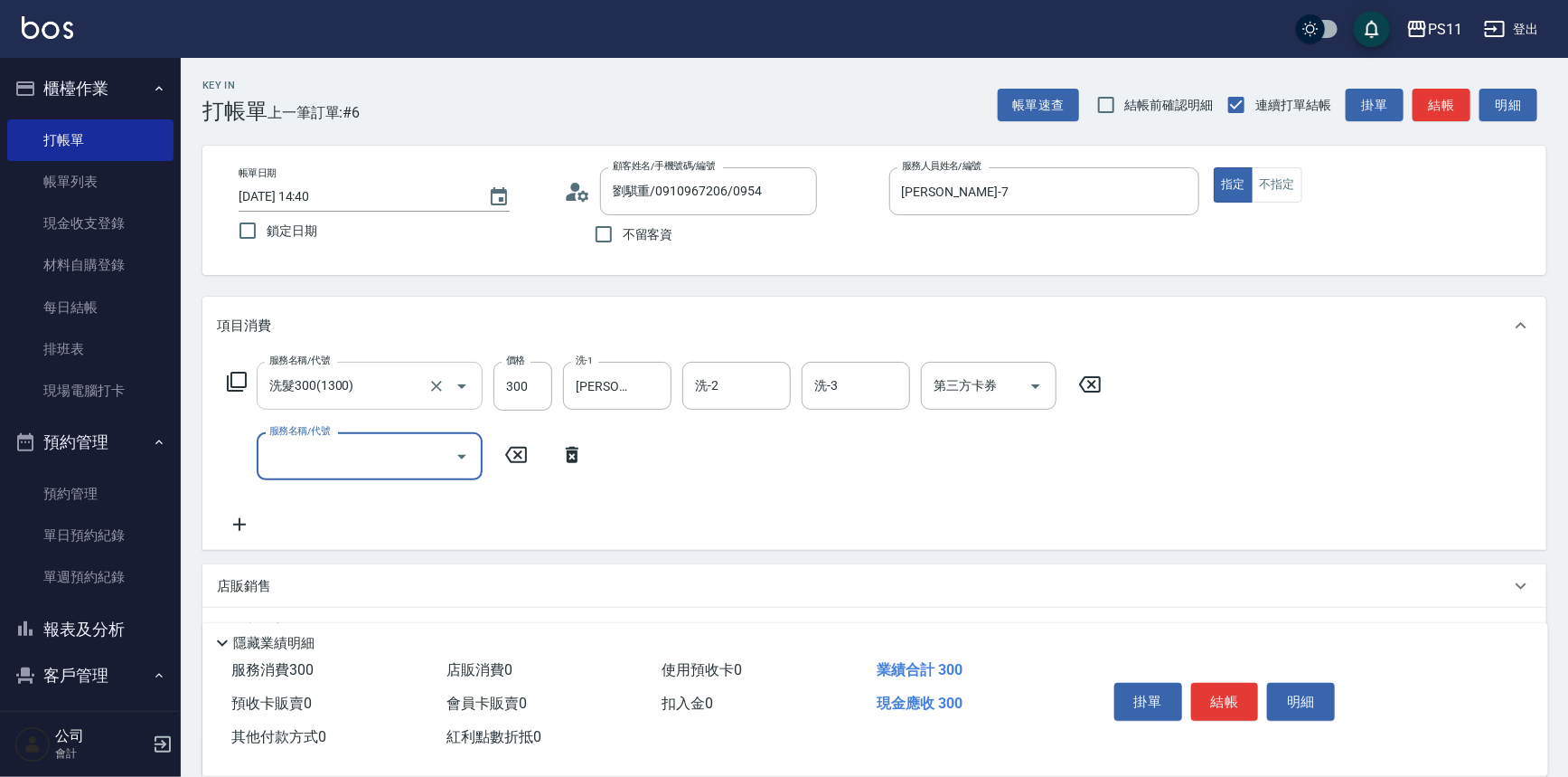
type input "8"
click at [459, 460] on icon "Close" at bounding box center [462, 456] width 21 height 21
click at [464, 460] on icon "Open" at bounding box center [462, 456] width 21 height 21
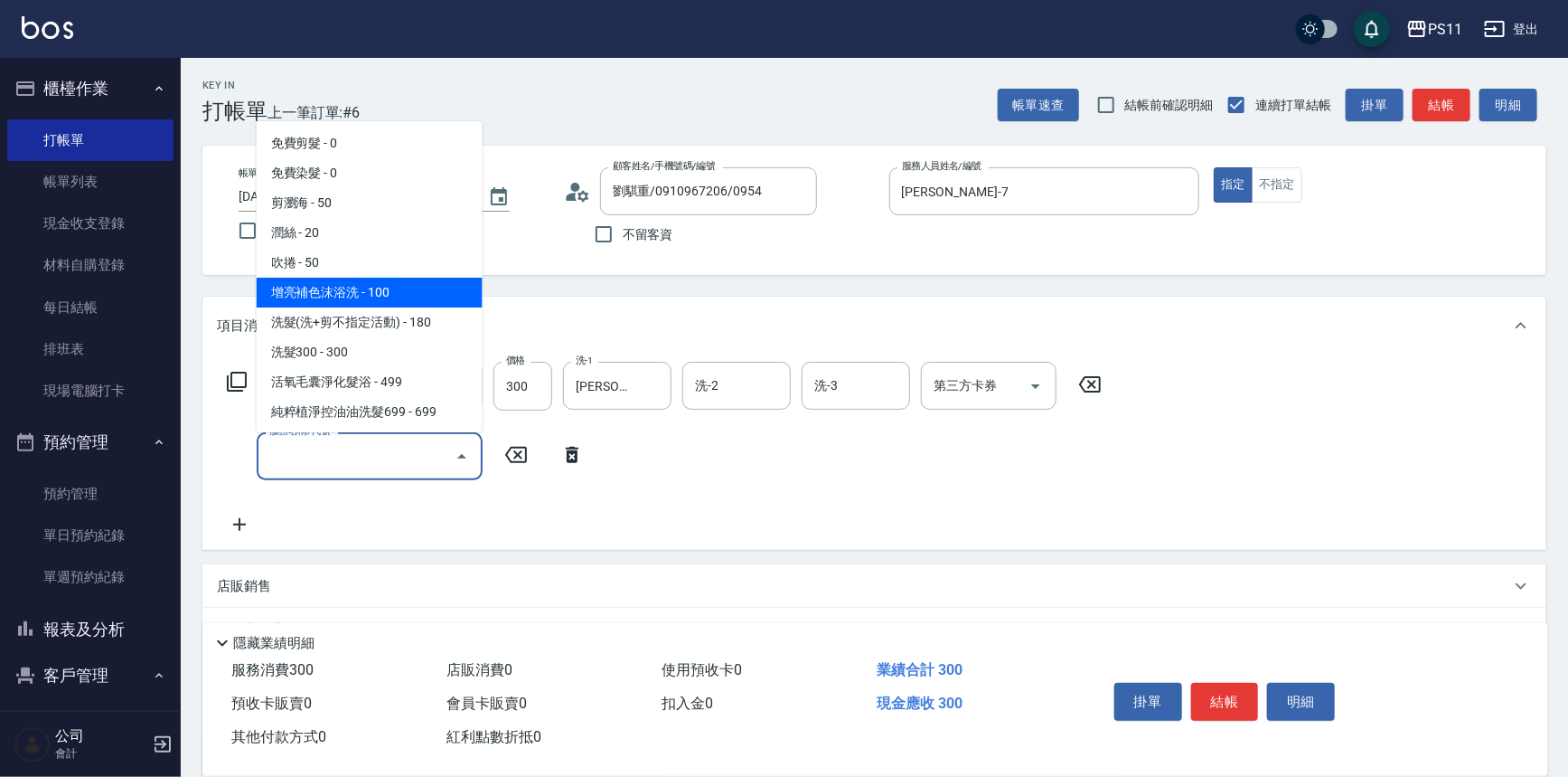
click at [423, 298] on span "增亮補色沫浴洗 - 100" at bounding box center [369, 293] width 226 height 30
type input "增亮補色沫浴洗(1100)"
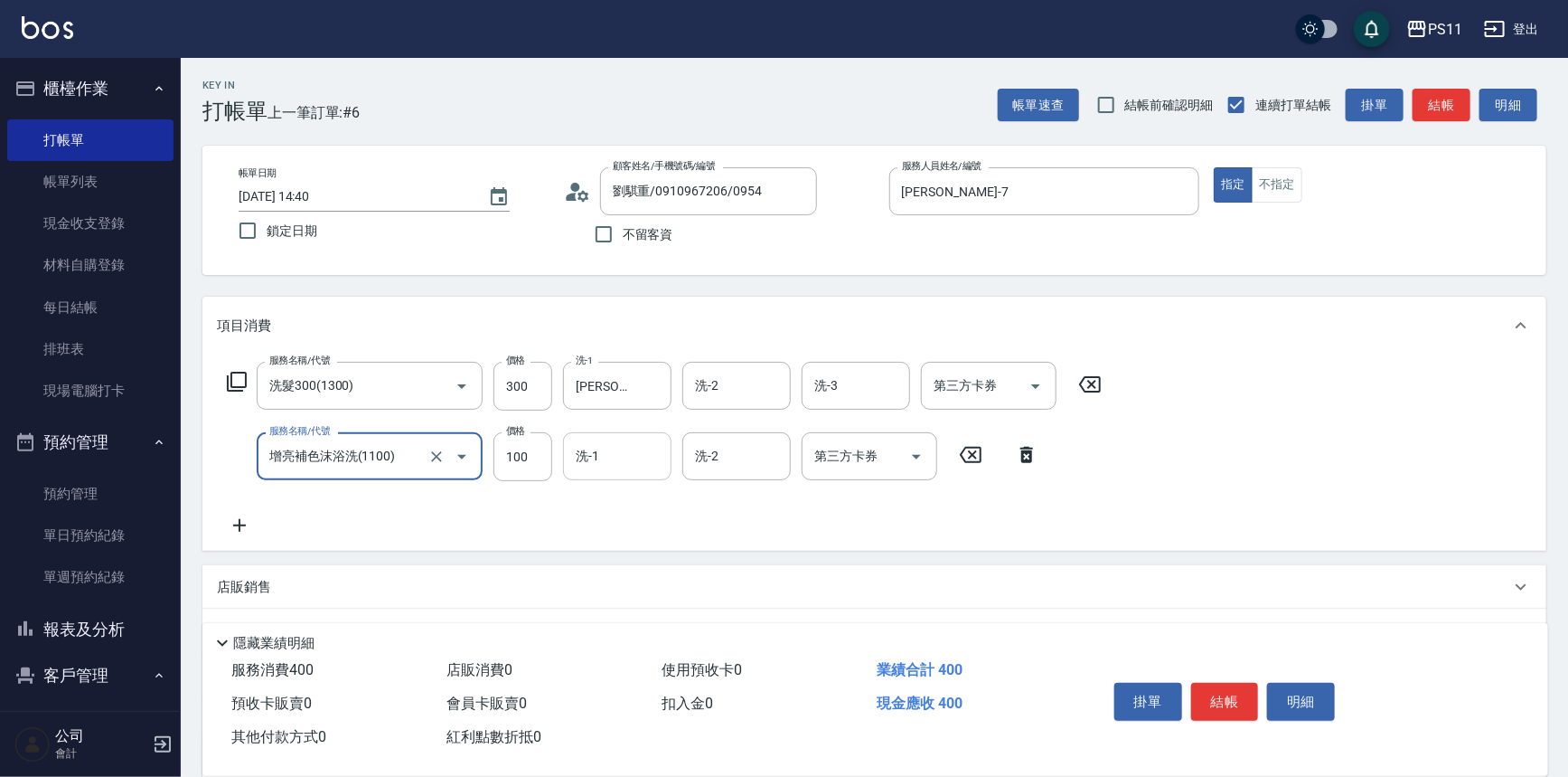
click at [616, 458] on input "洗-1" at bounding box center [617, 456] width 92 height 32
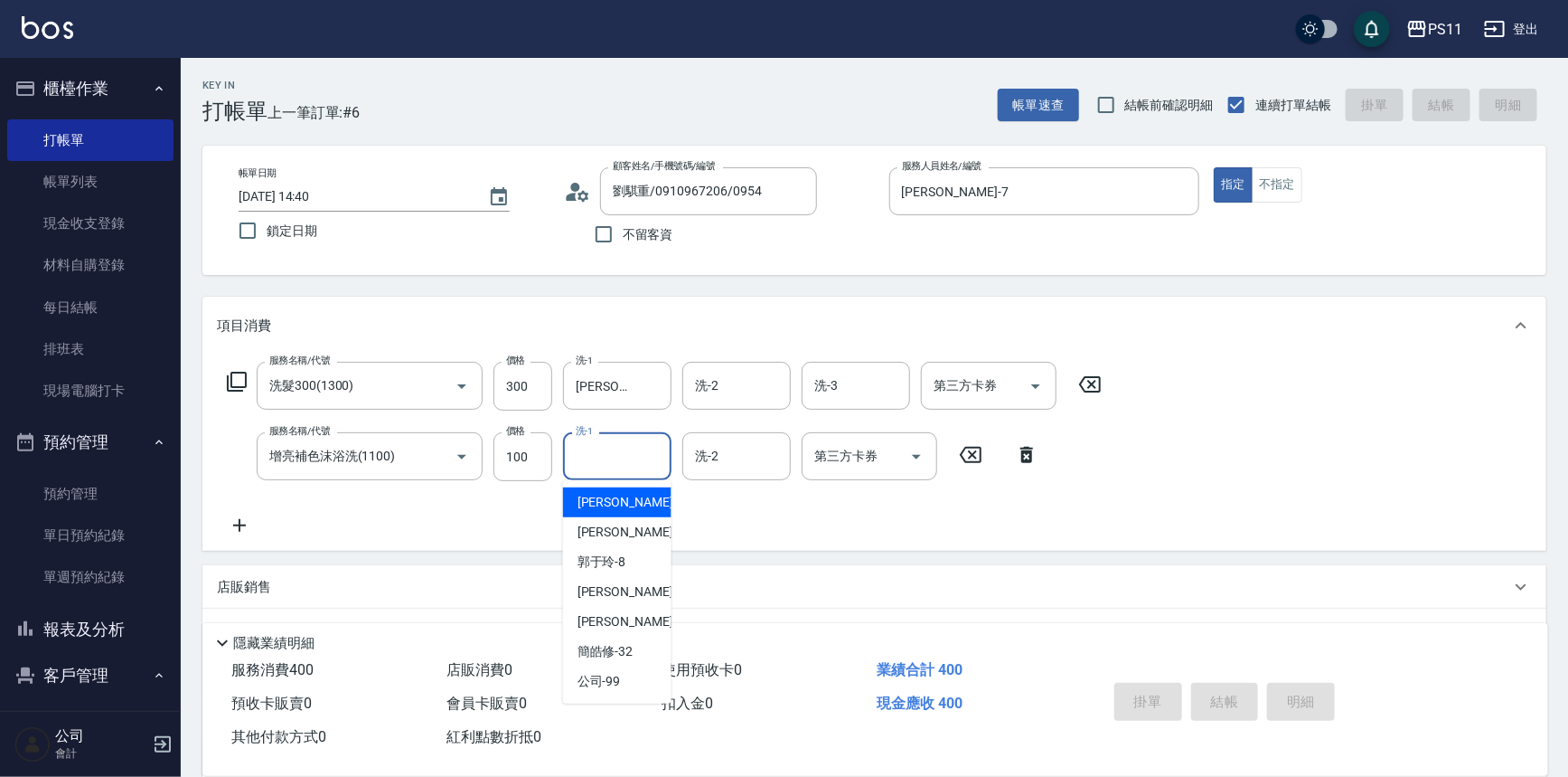
type input "[DATE] 14:41"
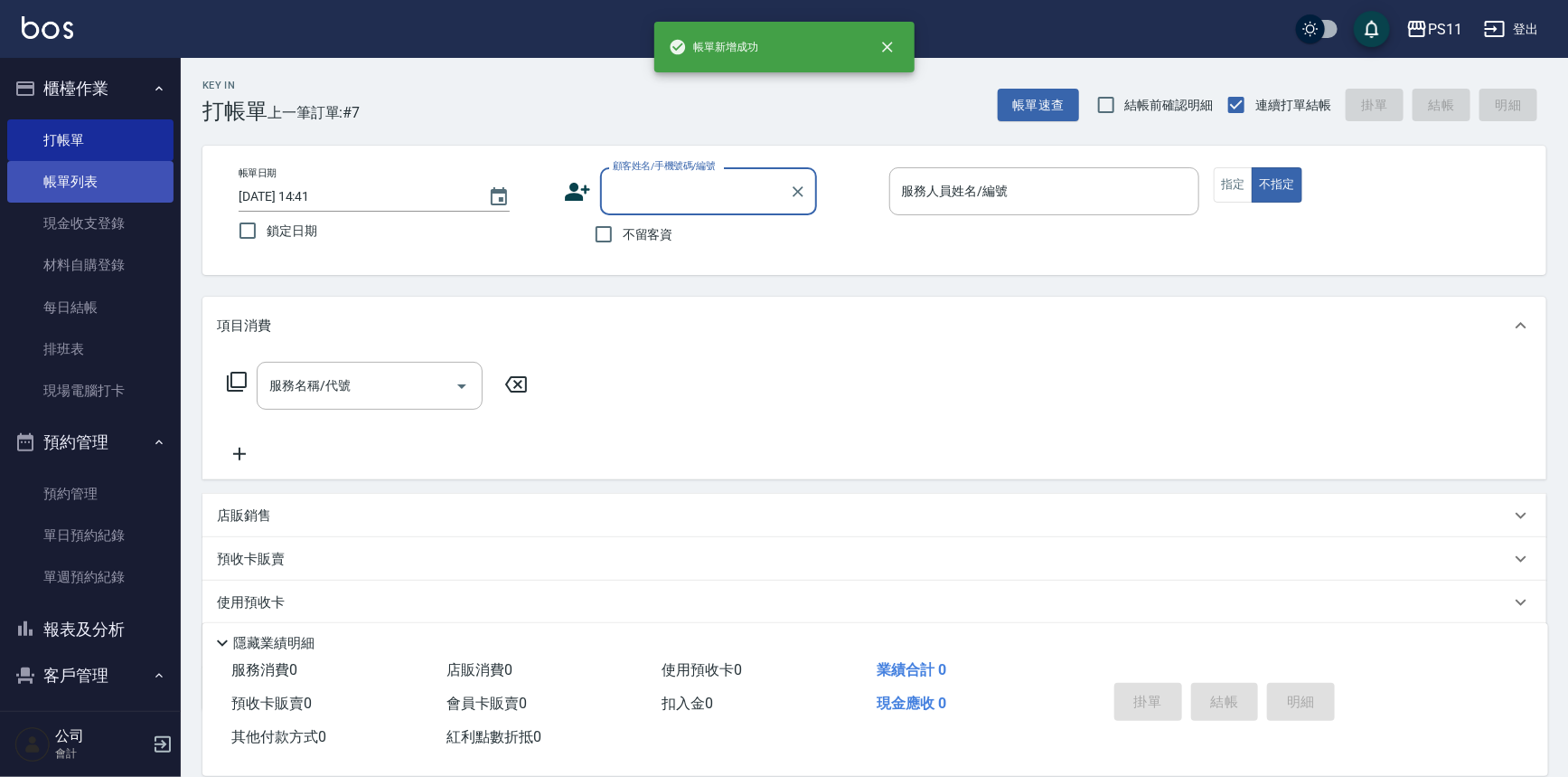
click at [133, 184] on link "帳單列表" at bounding box center [90, 181] width 166 height 42
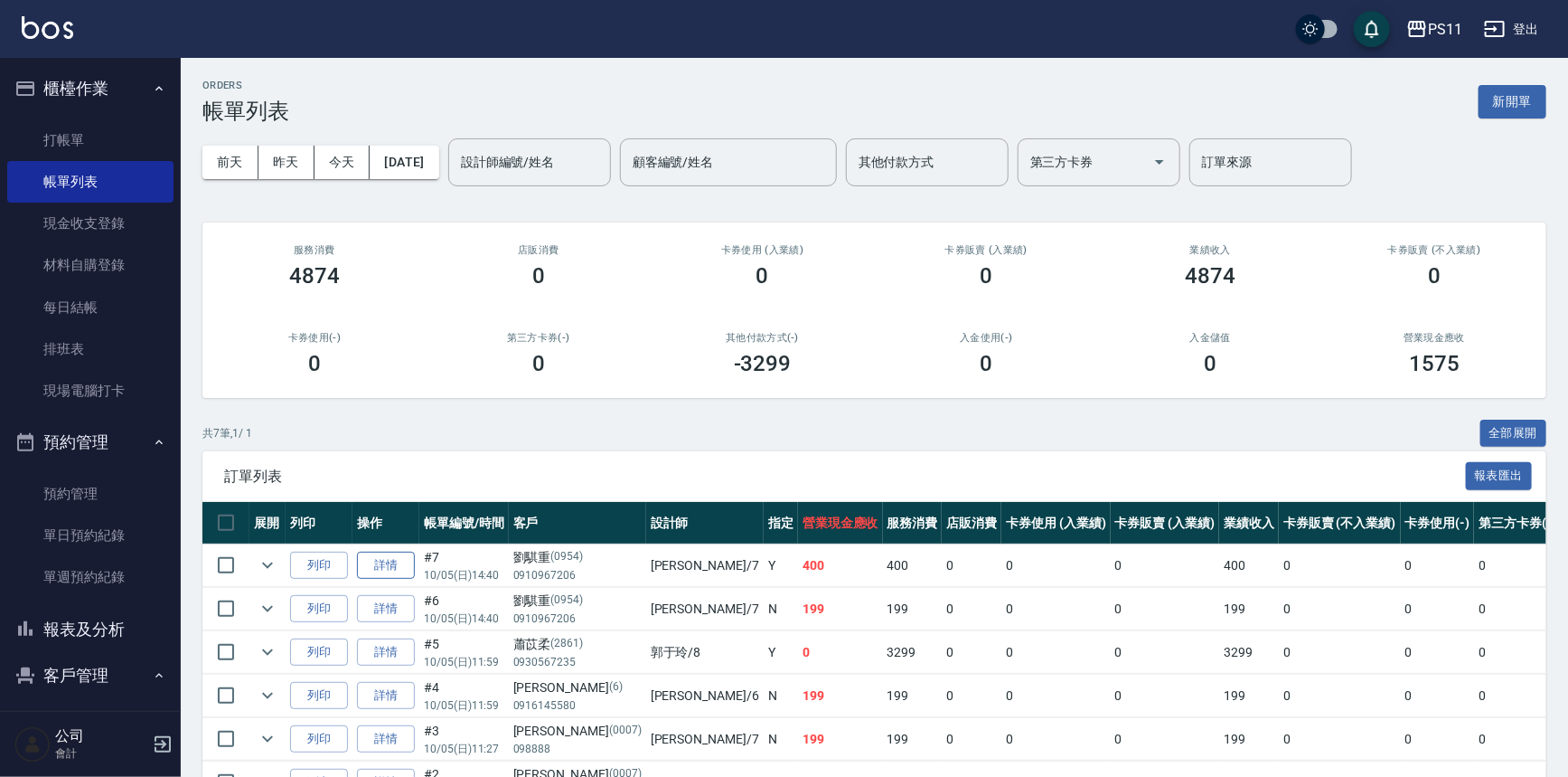
drag, startPoint x: 387, startPoint y: 557, endPoint x: 397, endPoint y: 556, distance: 10.0
click at [387, 556] on link "詳情" at bounding box center [385, 566] width 58 height 28
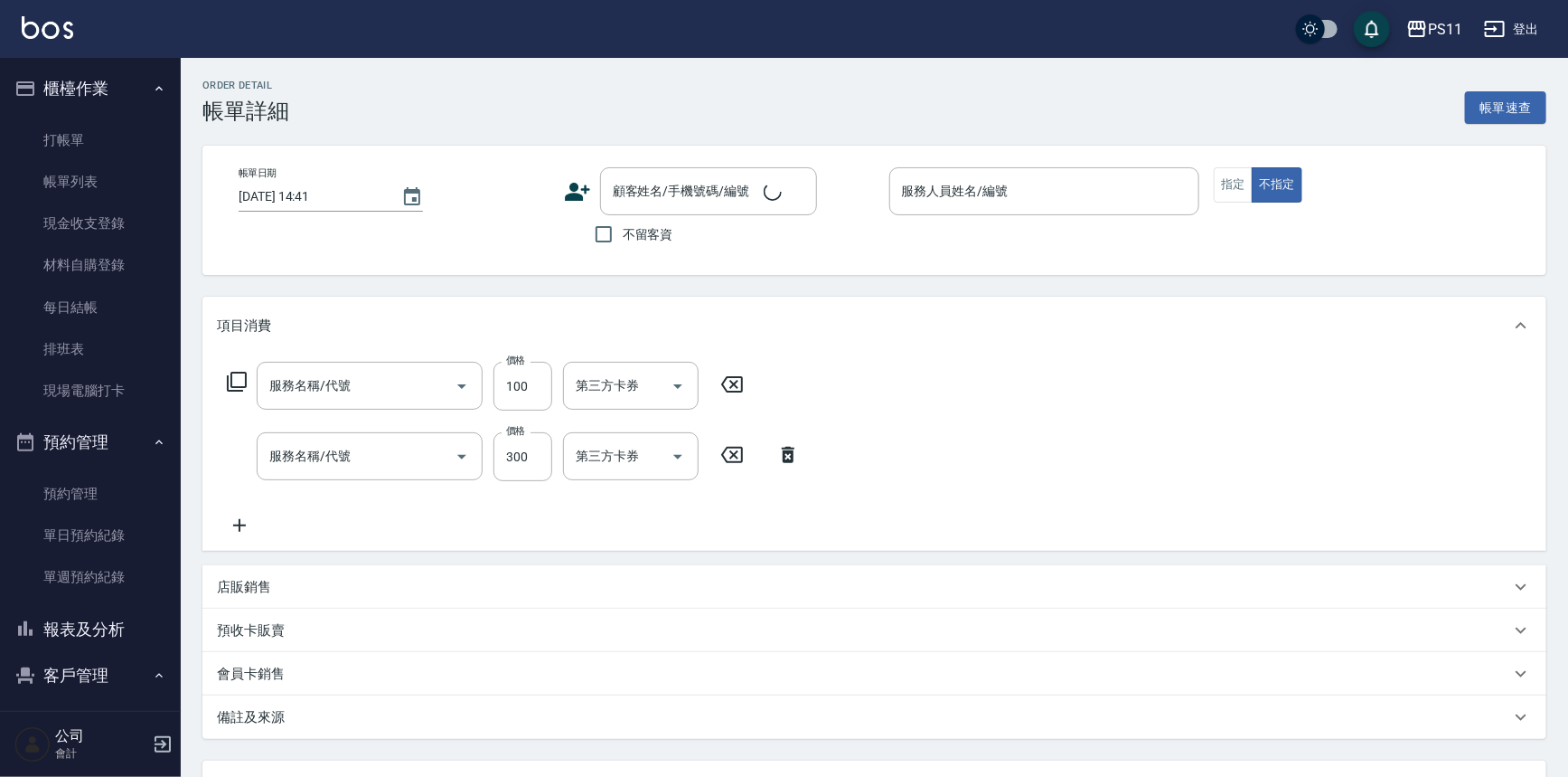
type input "[DATE] 14:40"
type input "[PERSON_NAME]-7"
type input "增亮補色沫浴洗(1100)"
type input "洗髮300(1300)"
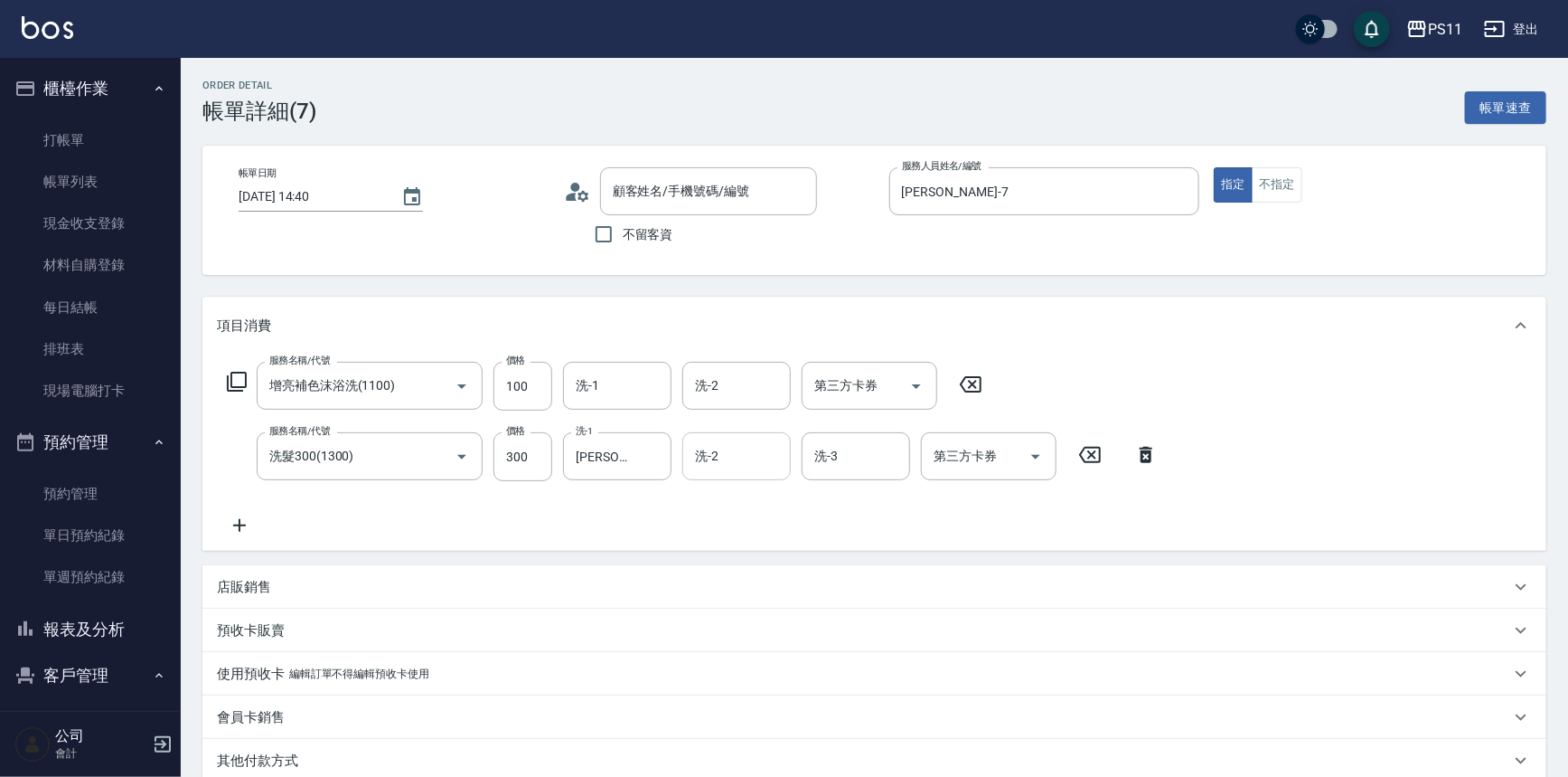
click at [735, 480] on div "洗-2" at bounding box center [737, 456] width 109 height 48
type input "劉騏重/0910967206/0954"
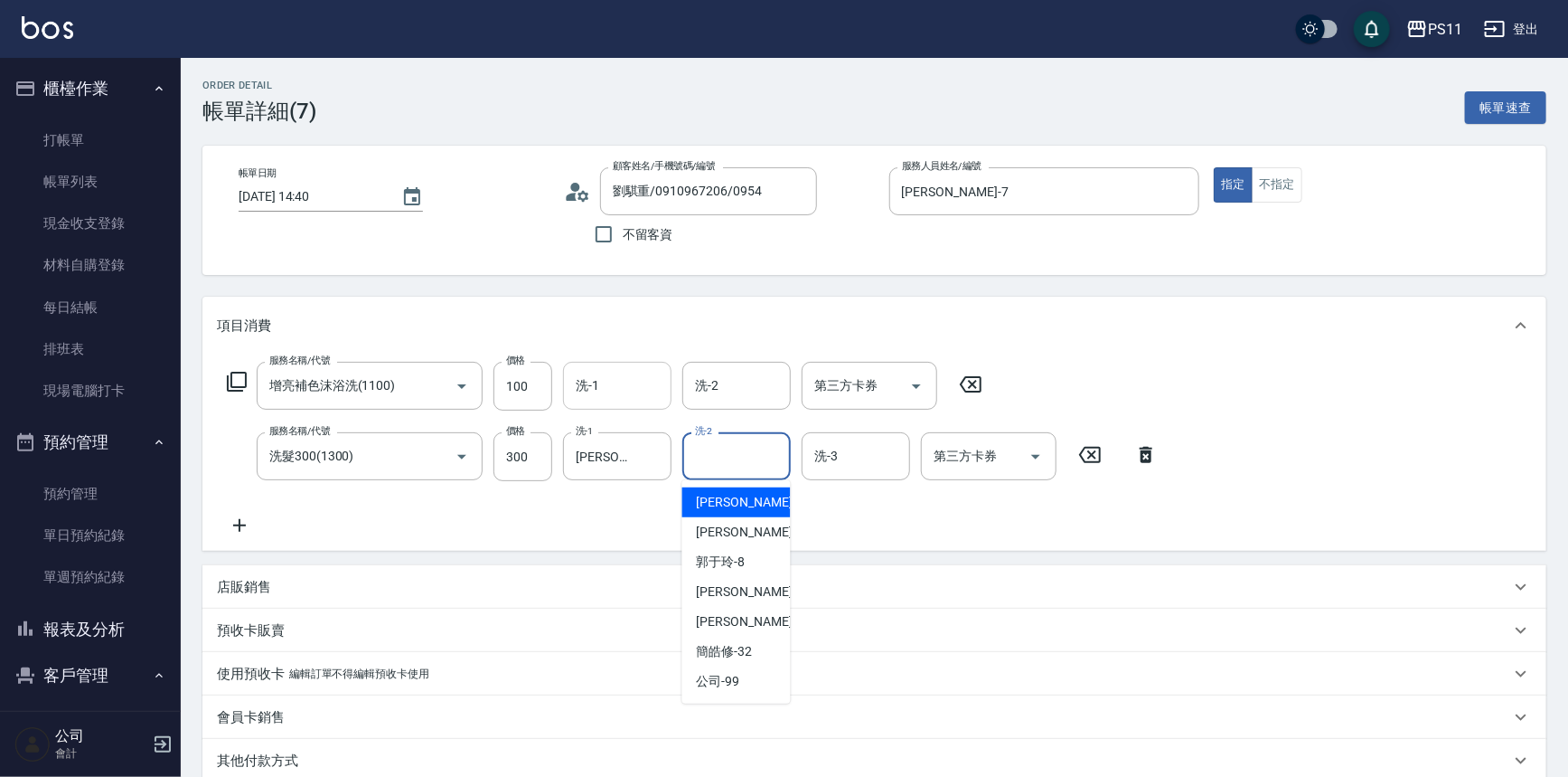
drag, startPoint x: 641, startPoint y: 408, endPoint x: 652, endPoint y: 407, distance: 11.0
click at [641, 407] on div "洗-1" at bounding box center [617, 386] width 109 height 48
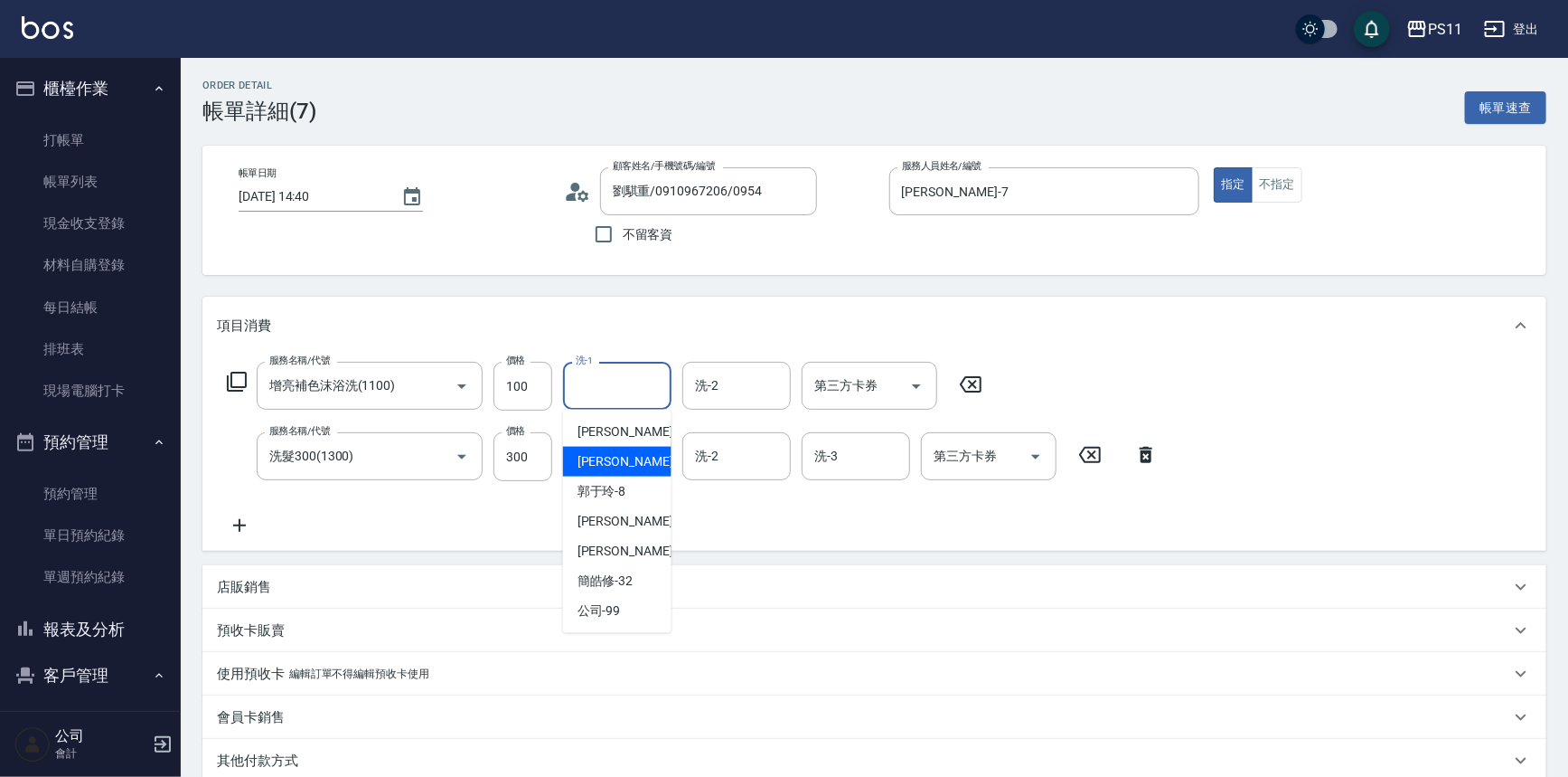
click at [650, 460] on div "[PERSON_NAME]-7" at bounding box center [617, 462] width 109 height 30
type input "[PERSON_NAME]-7"
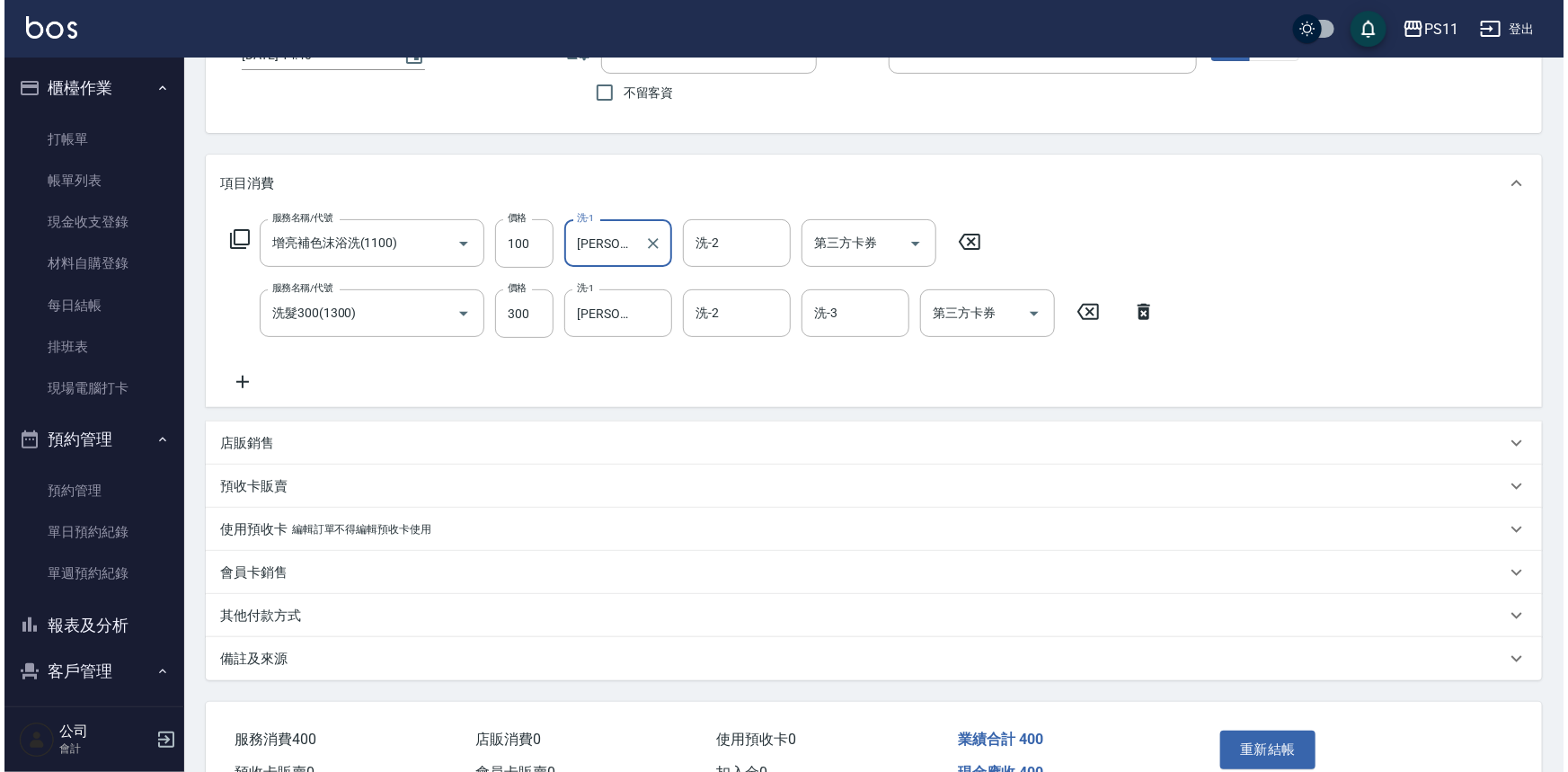
scroll to position [239, 0]
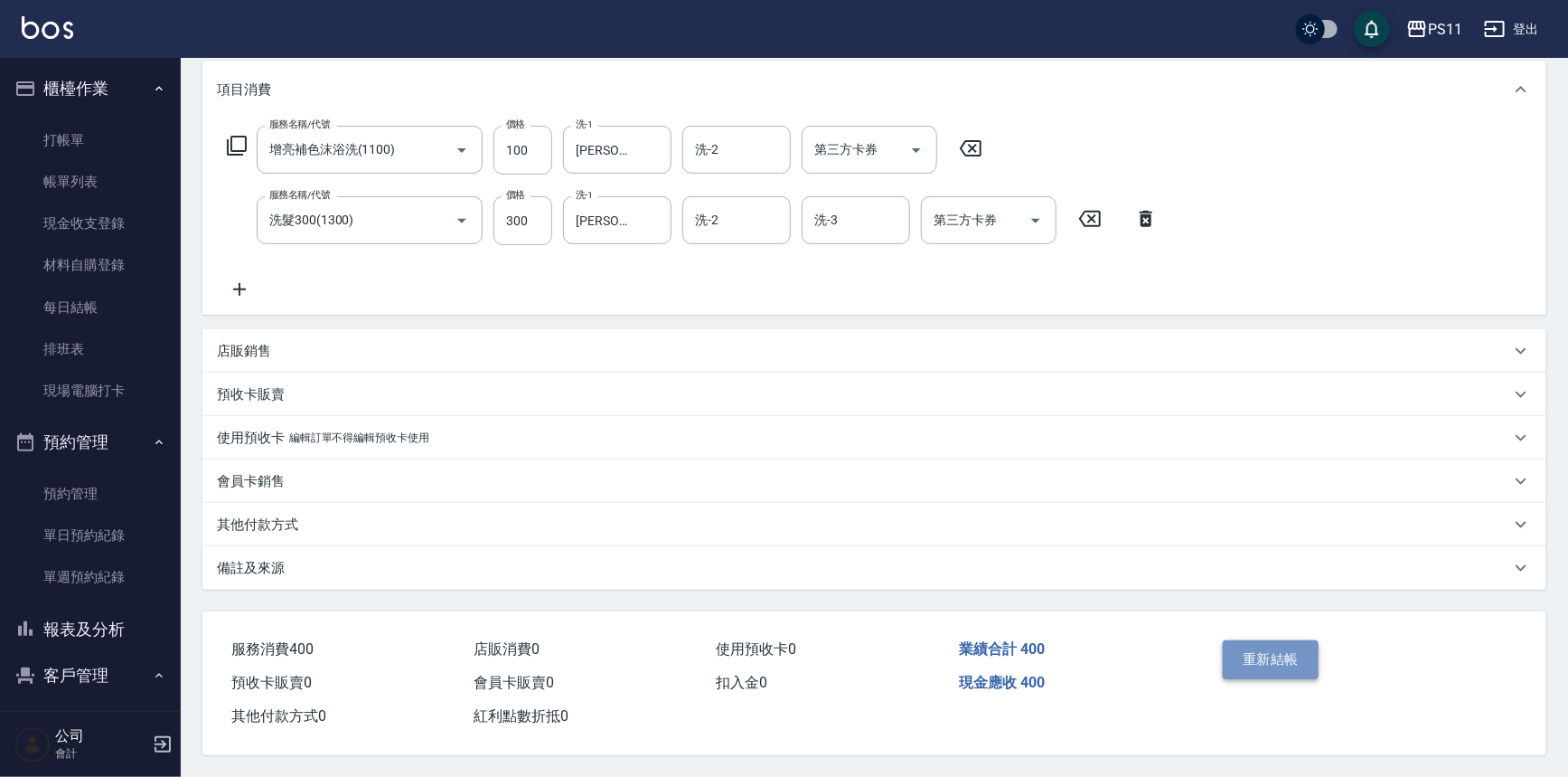
click at [1258, 640] on button "重新結帳" at bounding box center [1271, 659] width 96 height 38
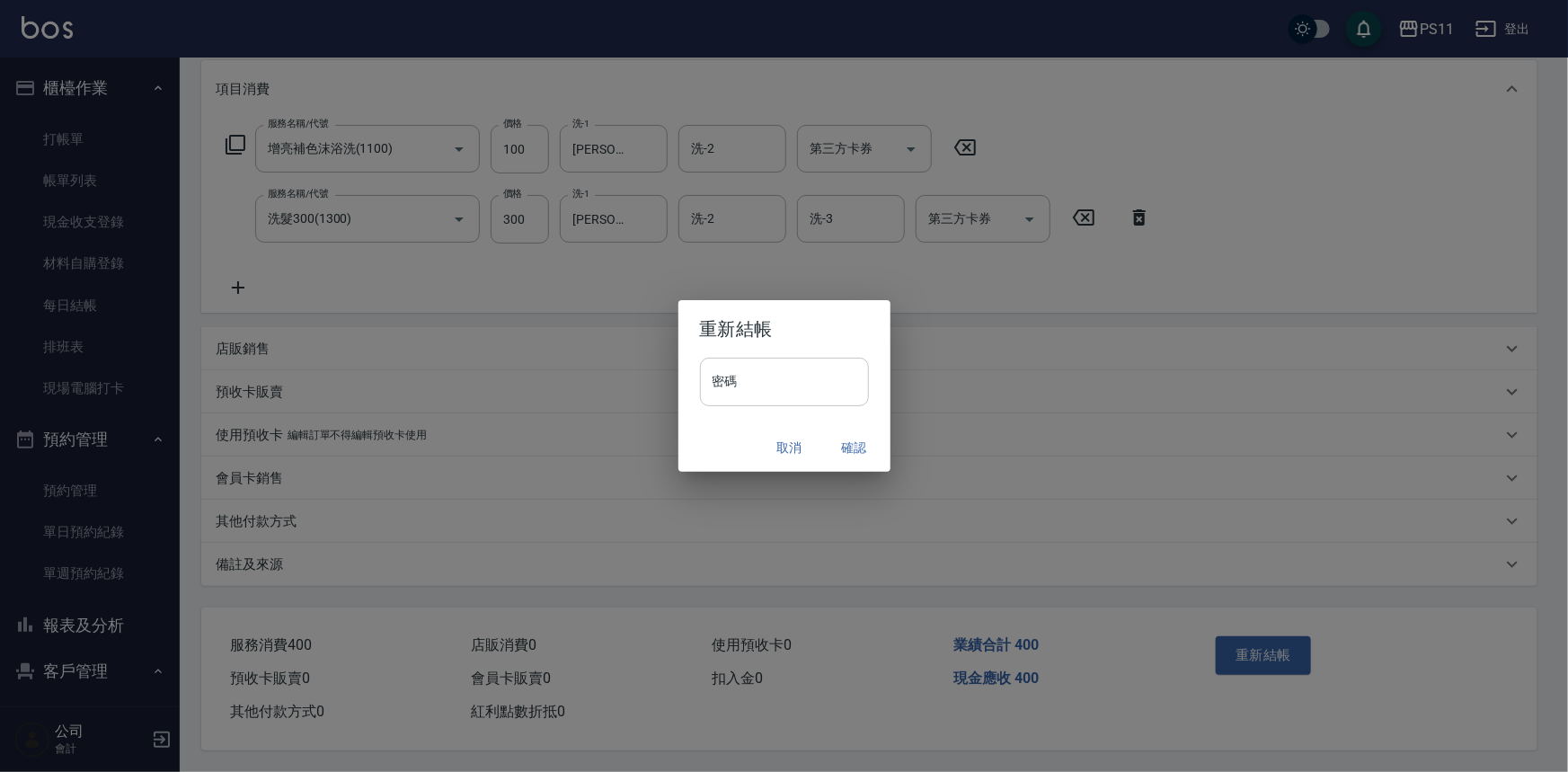
click at [790, 387] on input "密碼" at bounding box center [784, 381] width 169 height 49
drag, startPoint x: 732, startPoint y: 384, endPoint x: 711, endPoint y: 384, distance: 21.0
click at [711, 384] on input "********" at bounding box center [784, 381] width 169 height 49
type input "****"
click at [845, 445] on button "確認" at bounding box center [854, 448] width 57 height 33
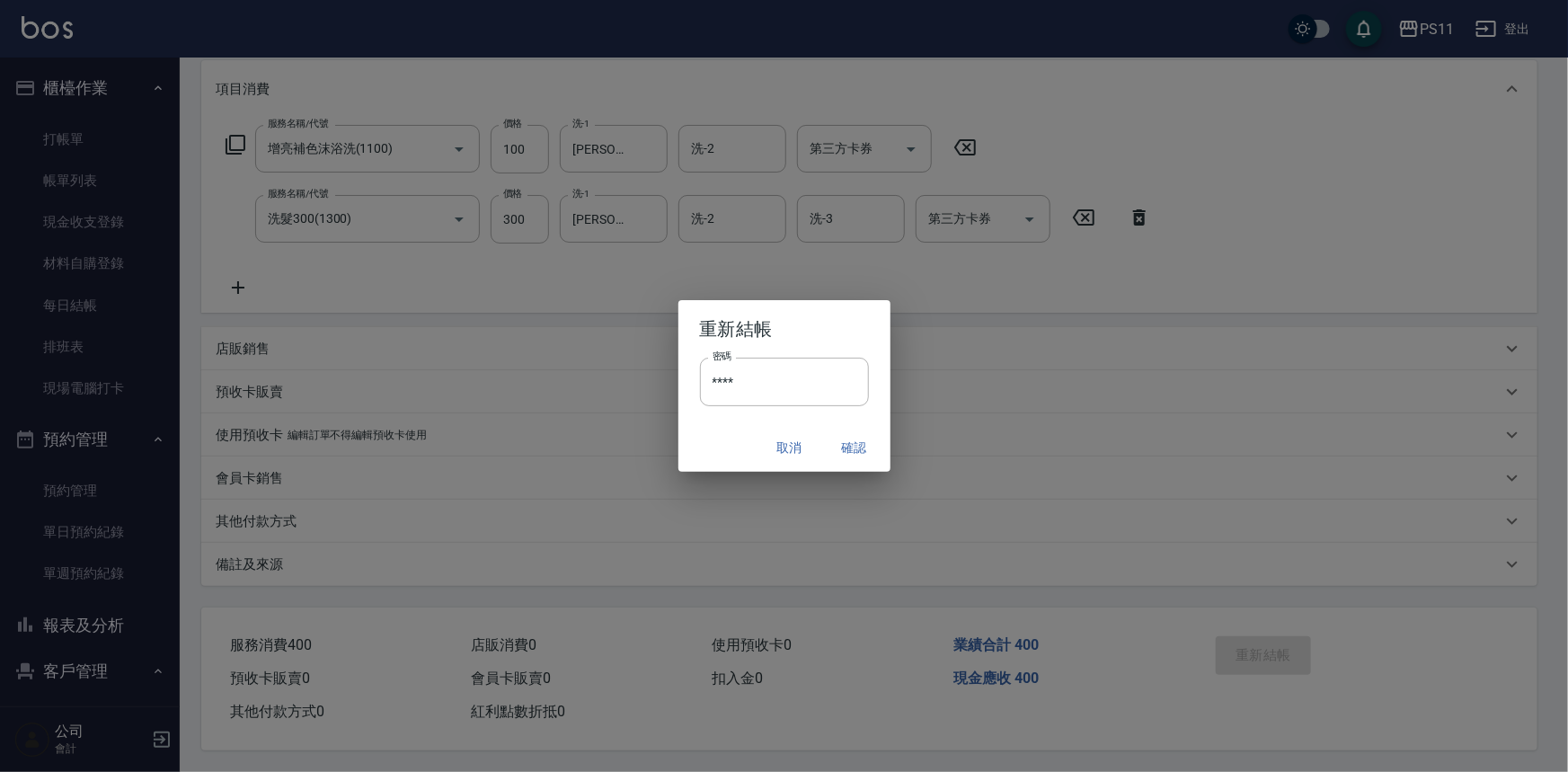
click at [851, 447] on div "取消 確認" at bounding box center [785, 448] width 212 height 48
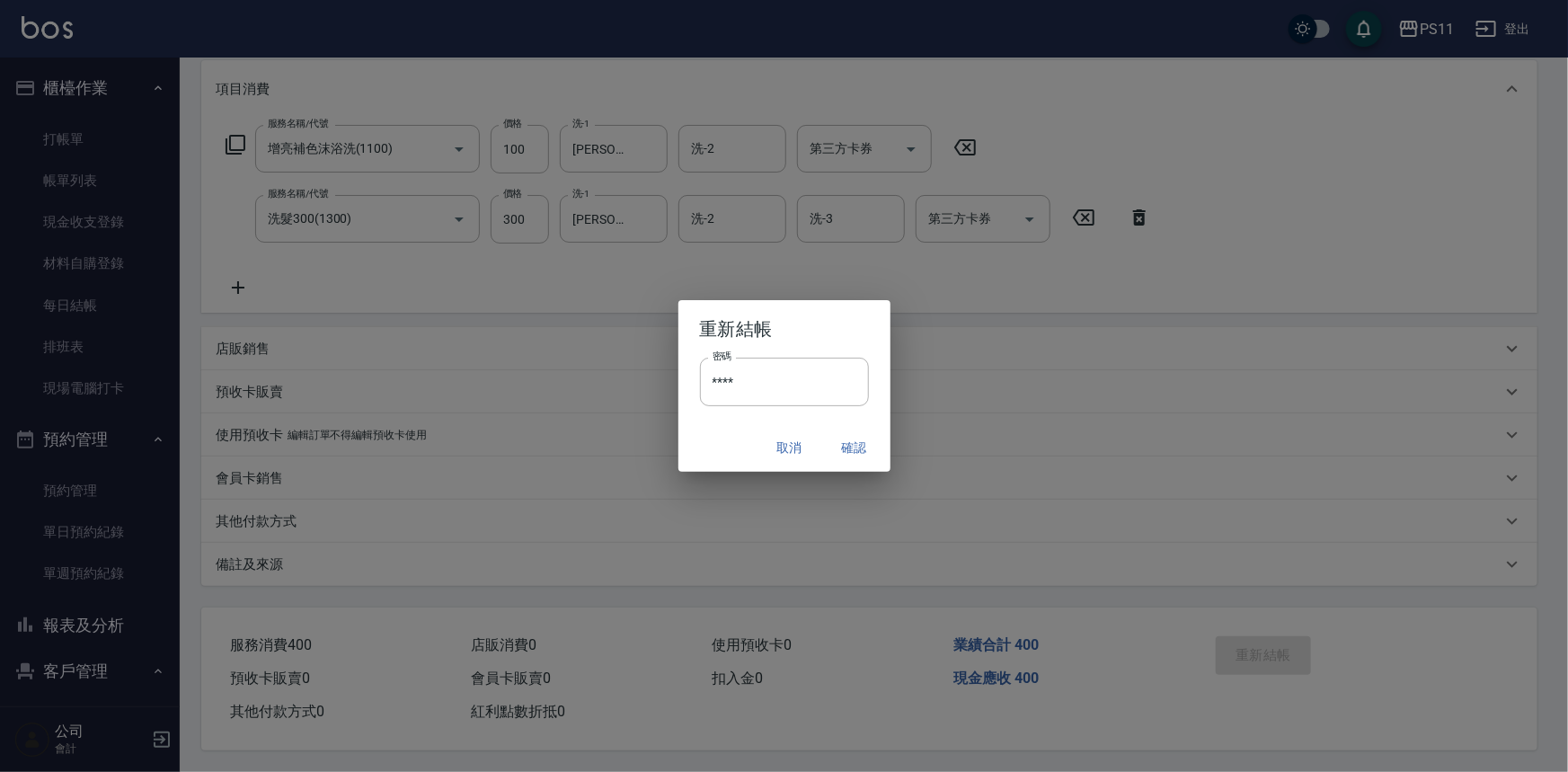
click at [851, 447] on div "取消 確認" at bounding box center [785, 448] width 212 height 48
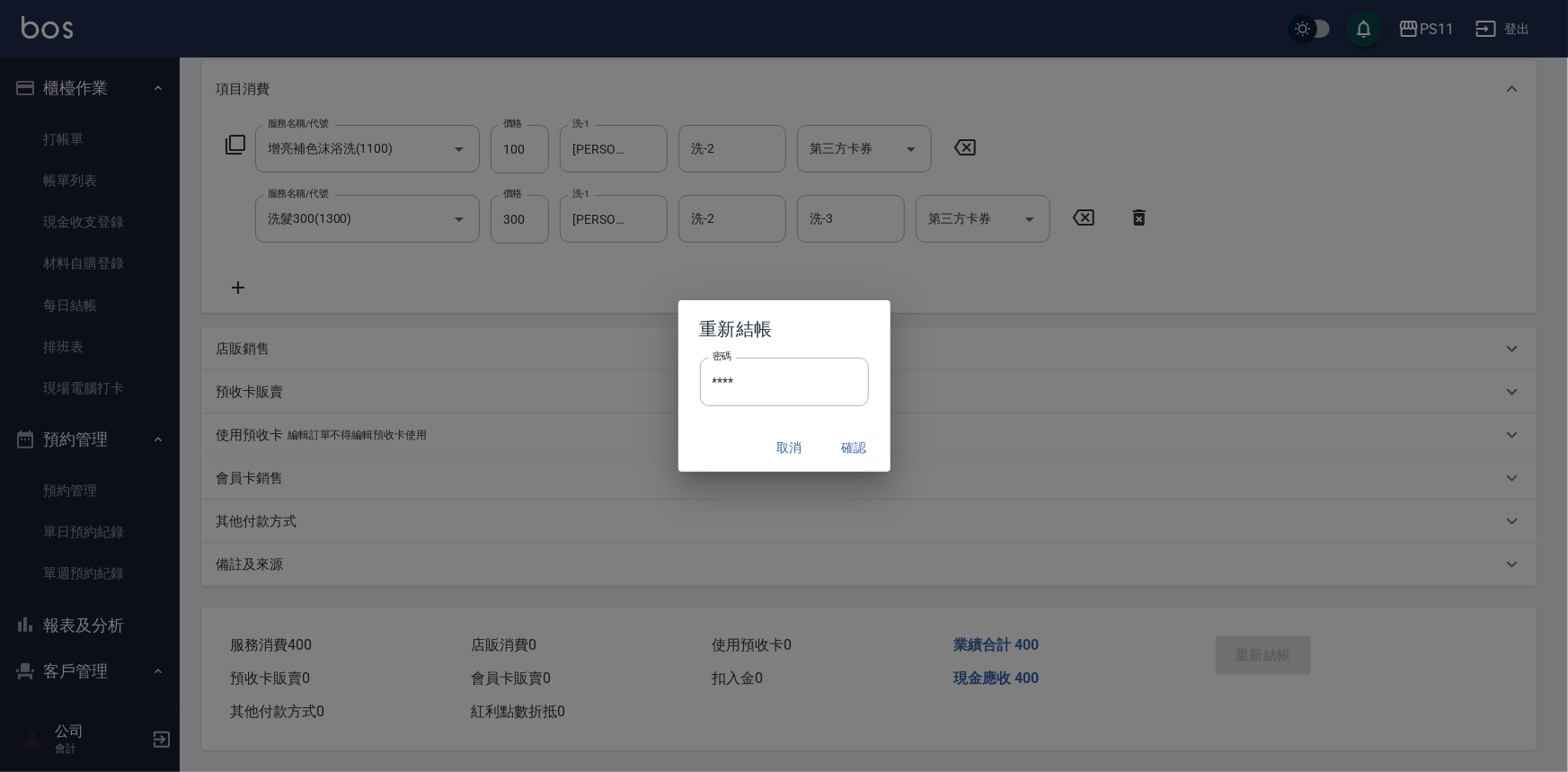
click at [851, 447] on div "取消 確認" at bounding box center [785, 448] width 212 height 48
click at [851, 446] on div "取消 確認" at bounding box center [785, 448] width 212 height 48
click at [844, 440] on div "取消 確認" at bounding box center [785, 448] width 212 height 48
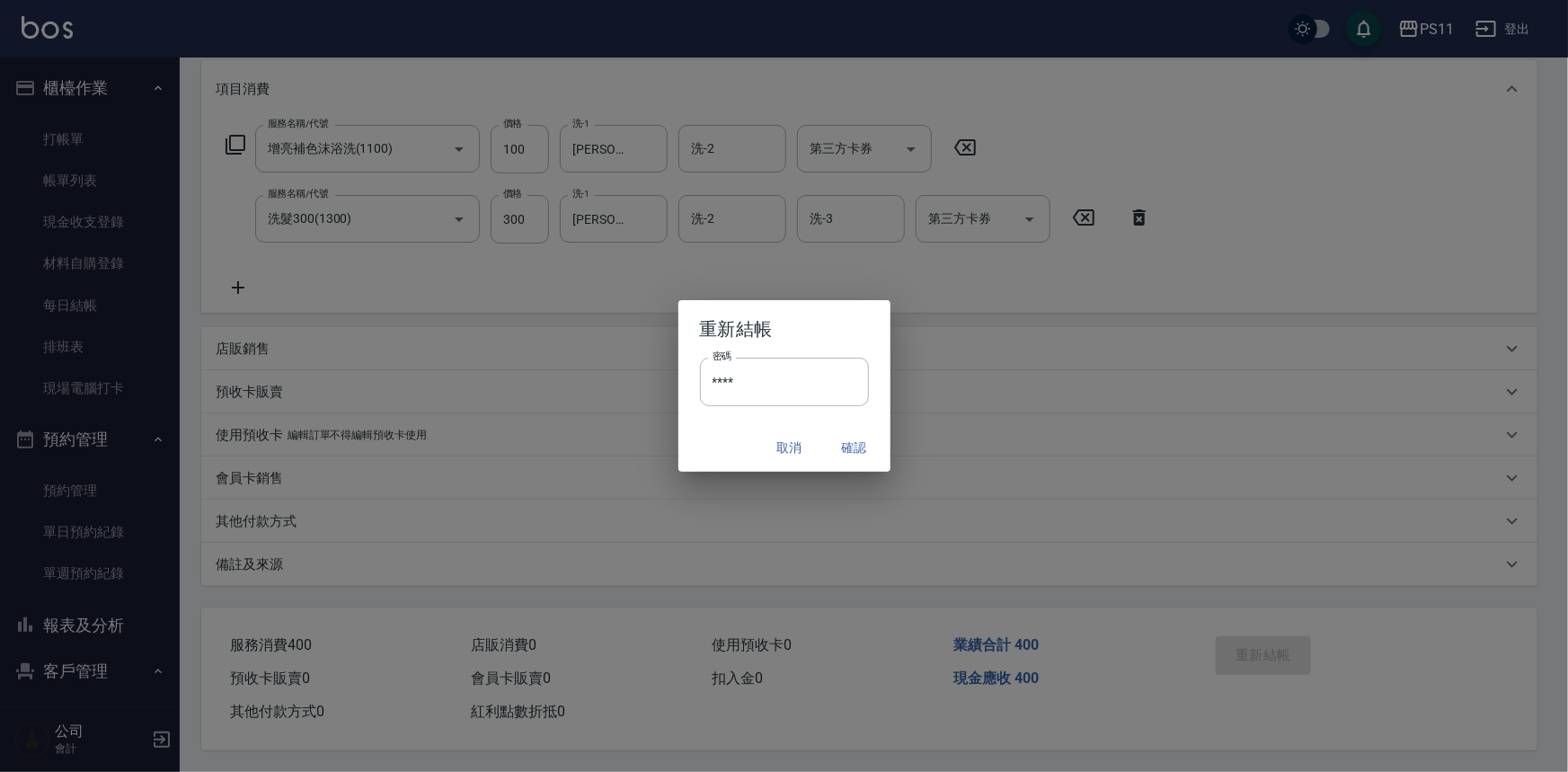
click at [844, 440] on div "取消 確認" at bounding box center [785, 448] width 212 height 48
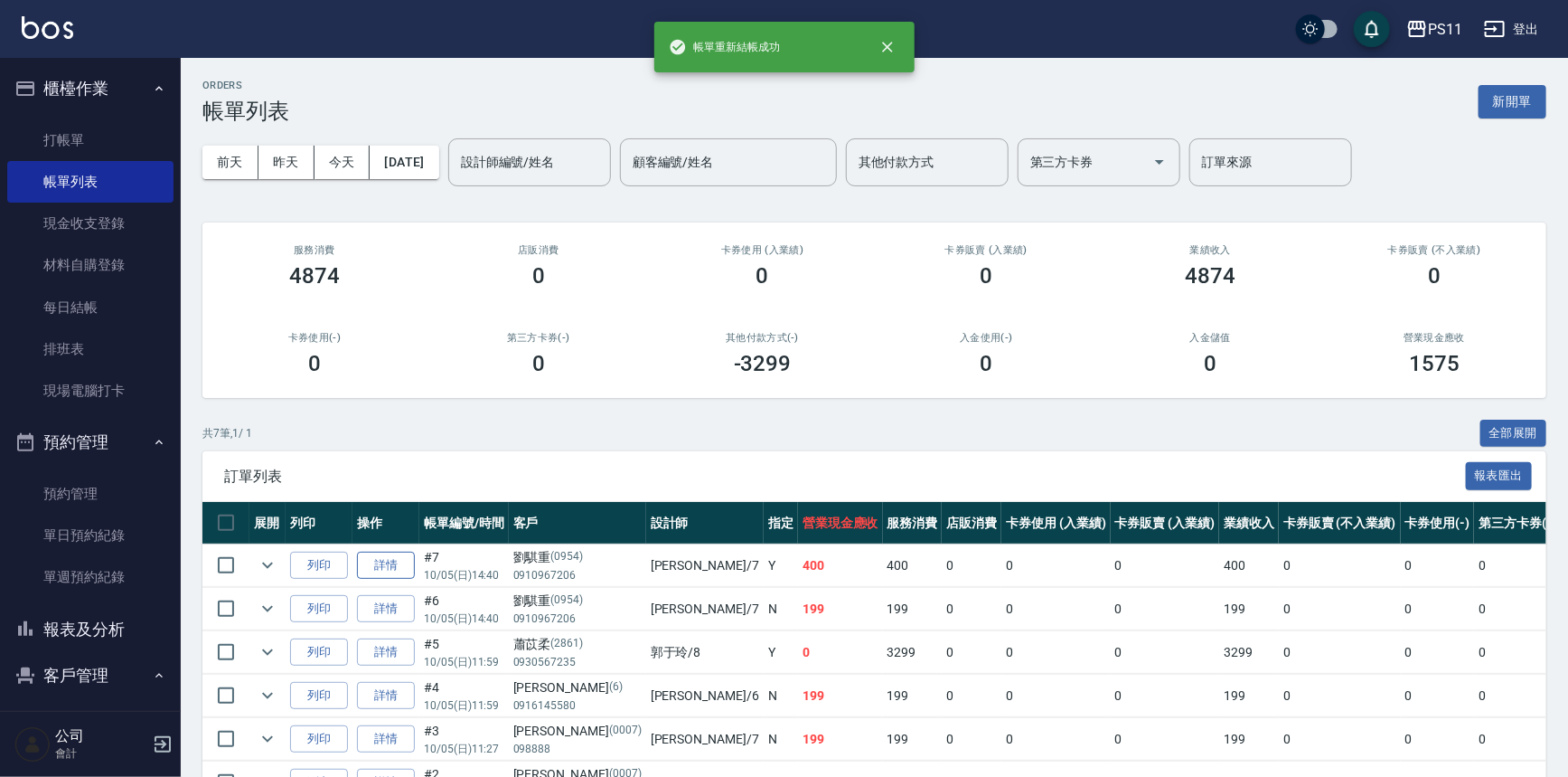
click at [369, 564] on link "詳情" at bounding box center [385, 566] width 58 height 28
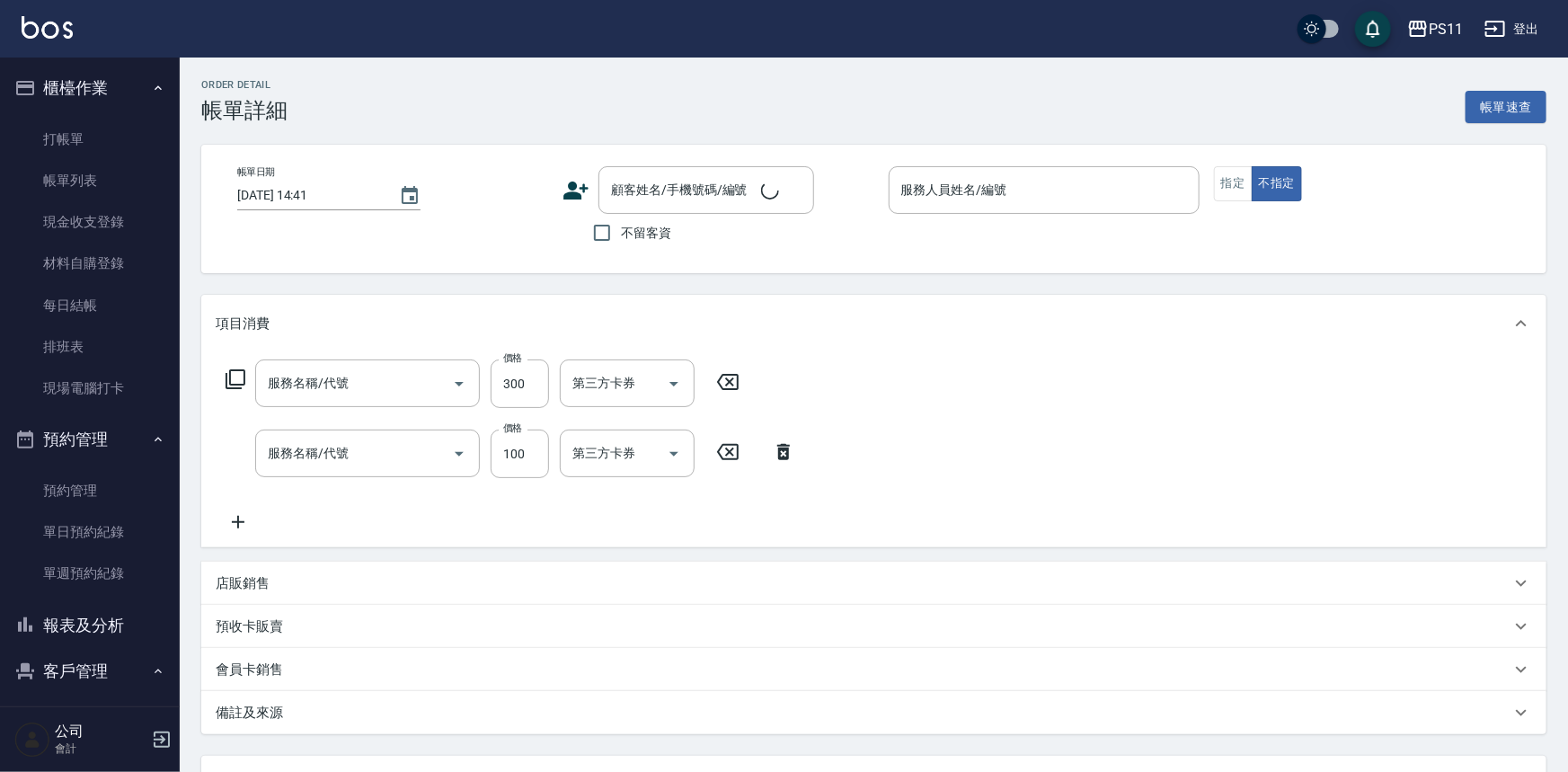
type input "[DATE] 14:40"
type input "[PERSON_NAME]-7"
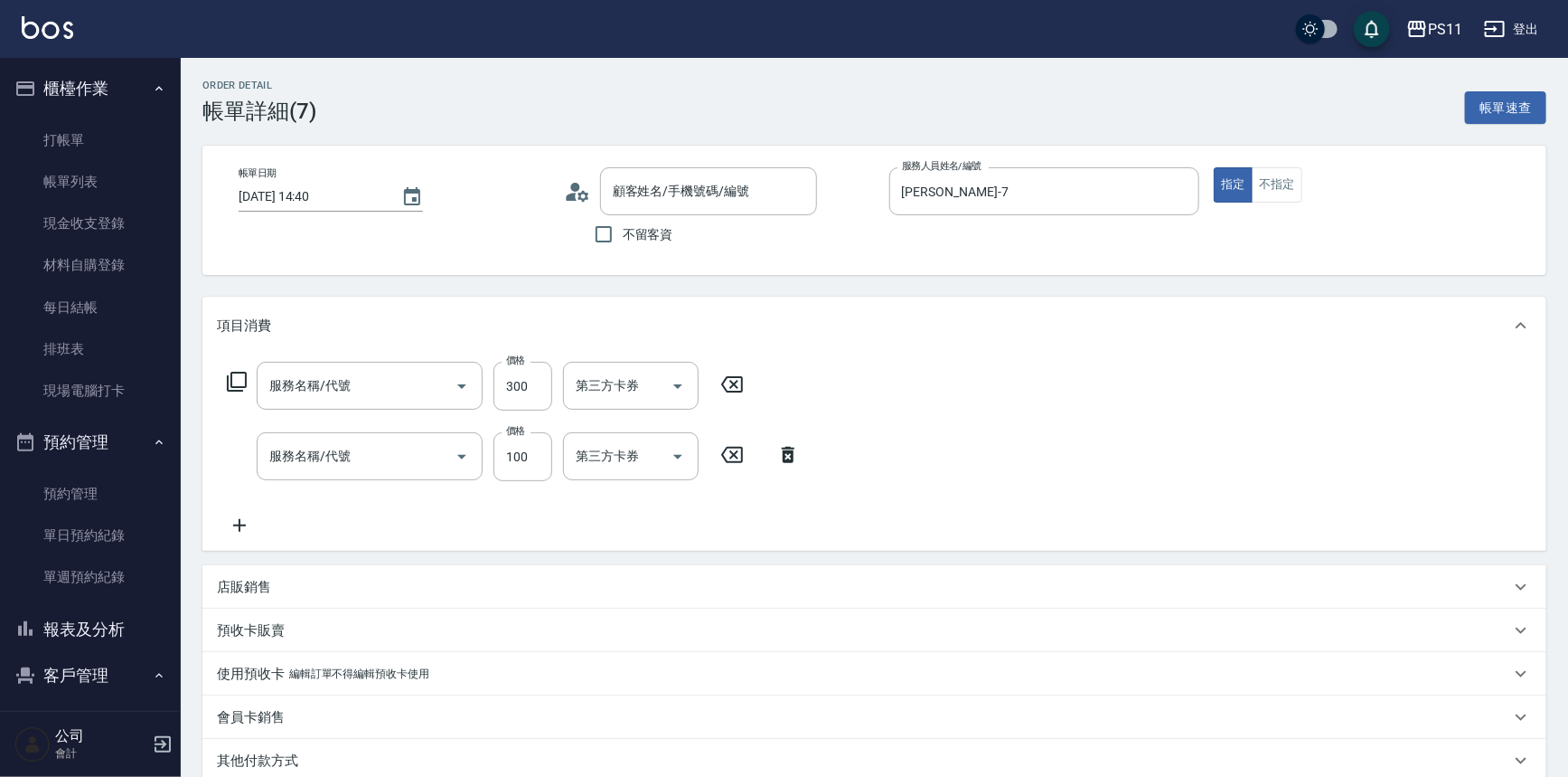
type input "洗髮300(1300)"
type input "增亮補色沫浴洗(1100)"
type input "劉騏重/0910967206/0954"
